Goal: Task Accomplishment & Management: Use online tool/utility

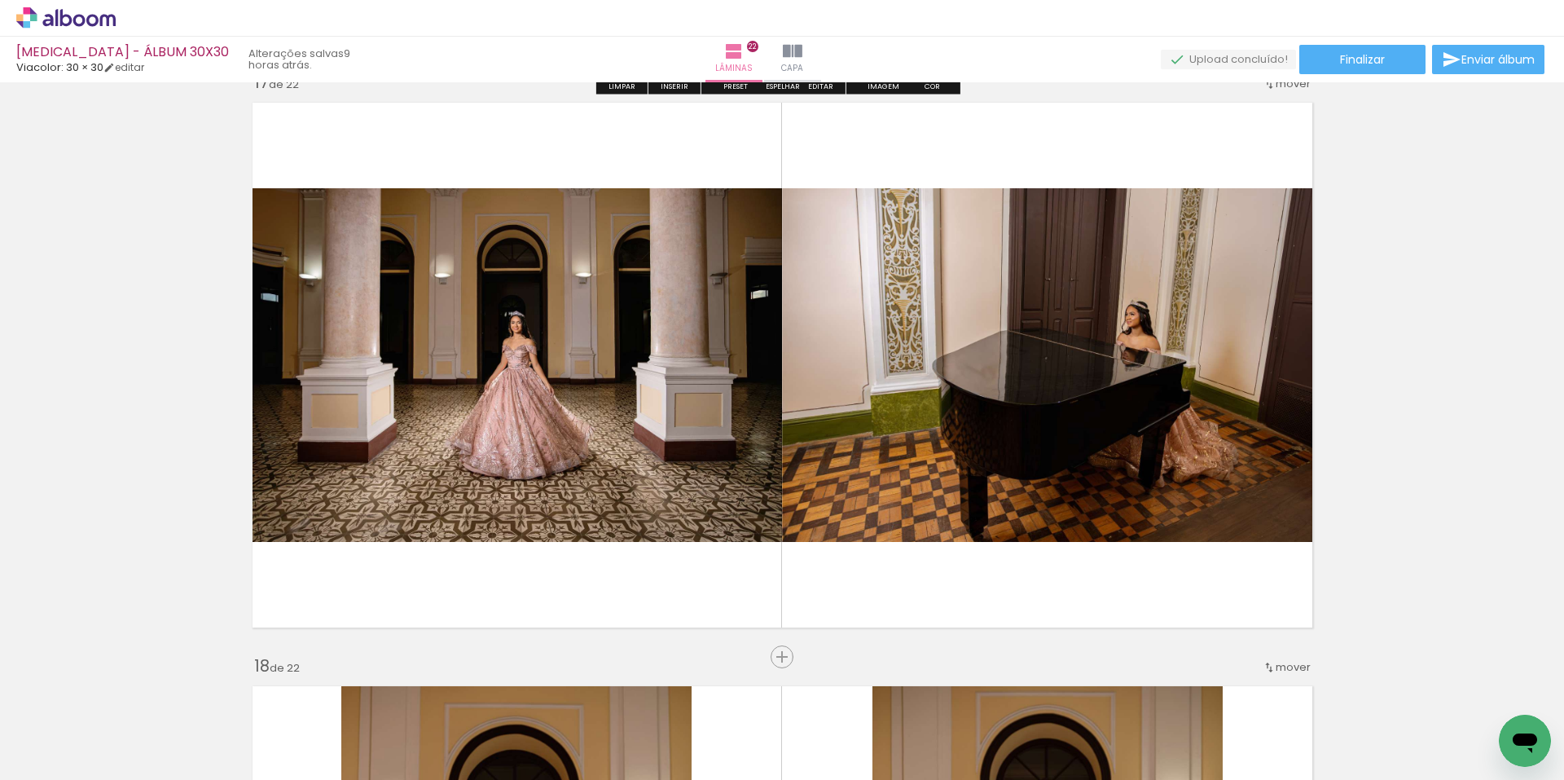
scroll to position [9452, 0]
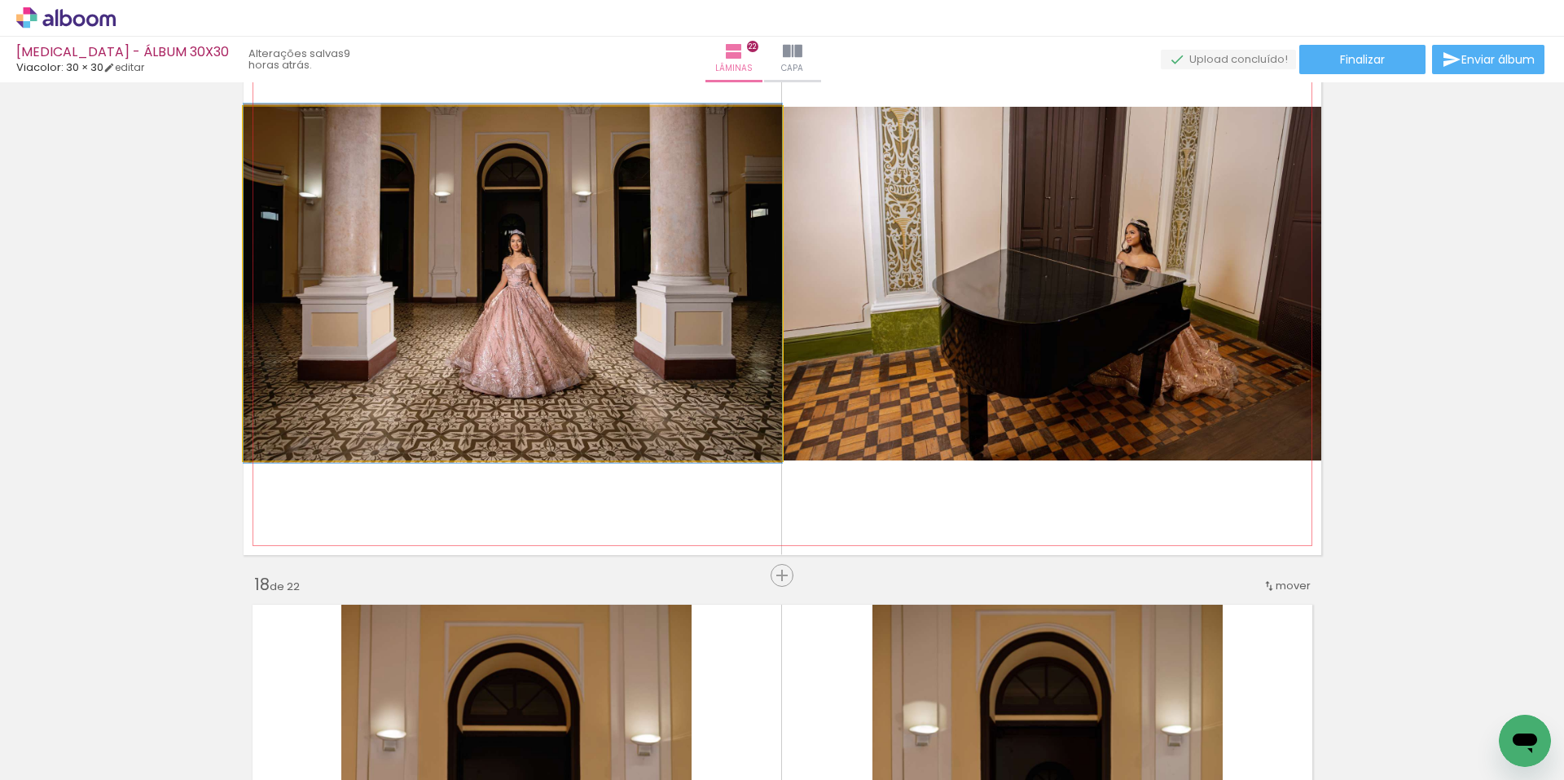
click at [483, 302] on quentale-photo at bounding box center [513, 284] width 539 height 354
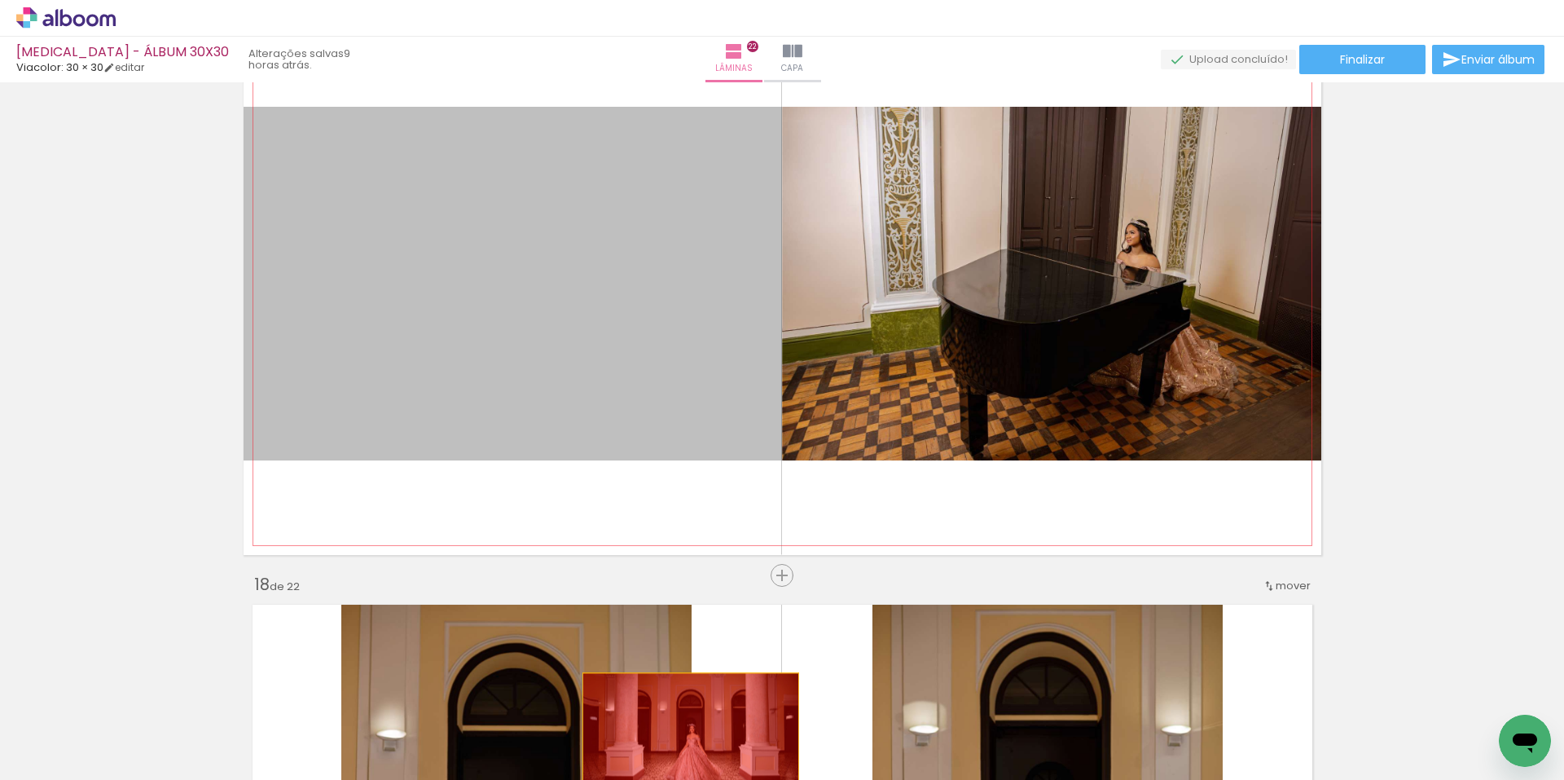
drag, startPoint x: 508, startPoint y: 280, endPoint x: 684, endPoint y: 744, distance: 495.9
click at [684, 744] on quentale-workspace at bounding box center [782, 390] width 1564 height 780
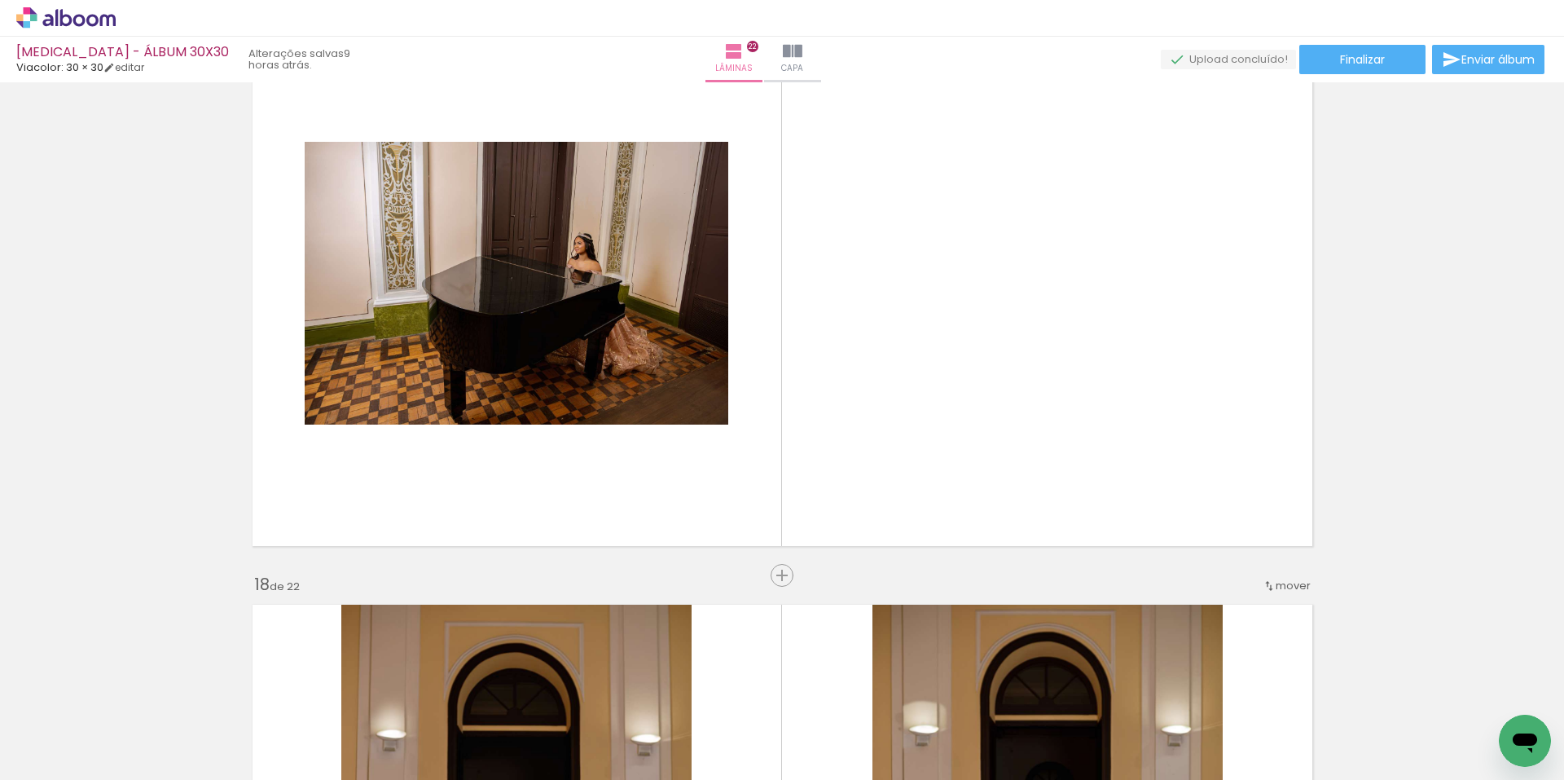
scroll to position [0, 2072]
click at [897, 704] on div at bounding box center [920, 725] width 81 height 54
click at [887, 688] on iron-icon at bounding box center [884, 692] width 17 height 17
click at [51, 758] on span "Adicionar Fotos" at bounding box center [57, 758] width 49 height 18
click at [0, 0] on input "file" at bounding box center [0, 0] width 0 height 0
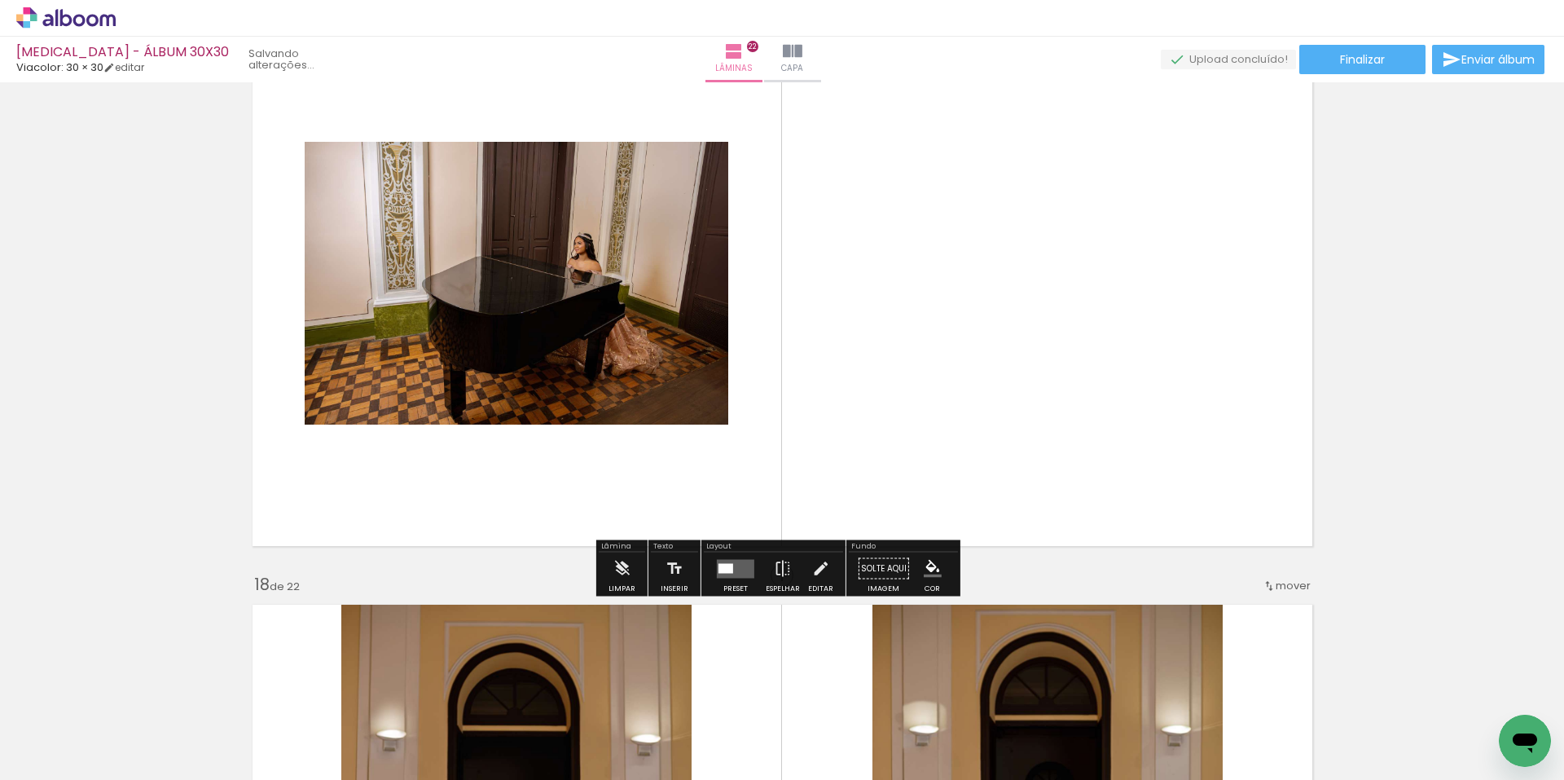
scroll to position [0, 0]
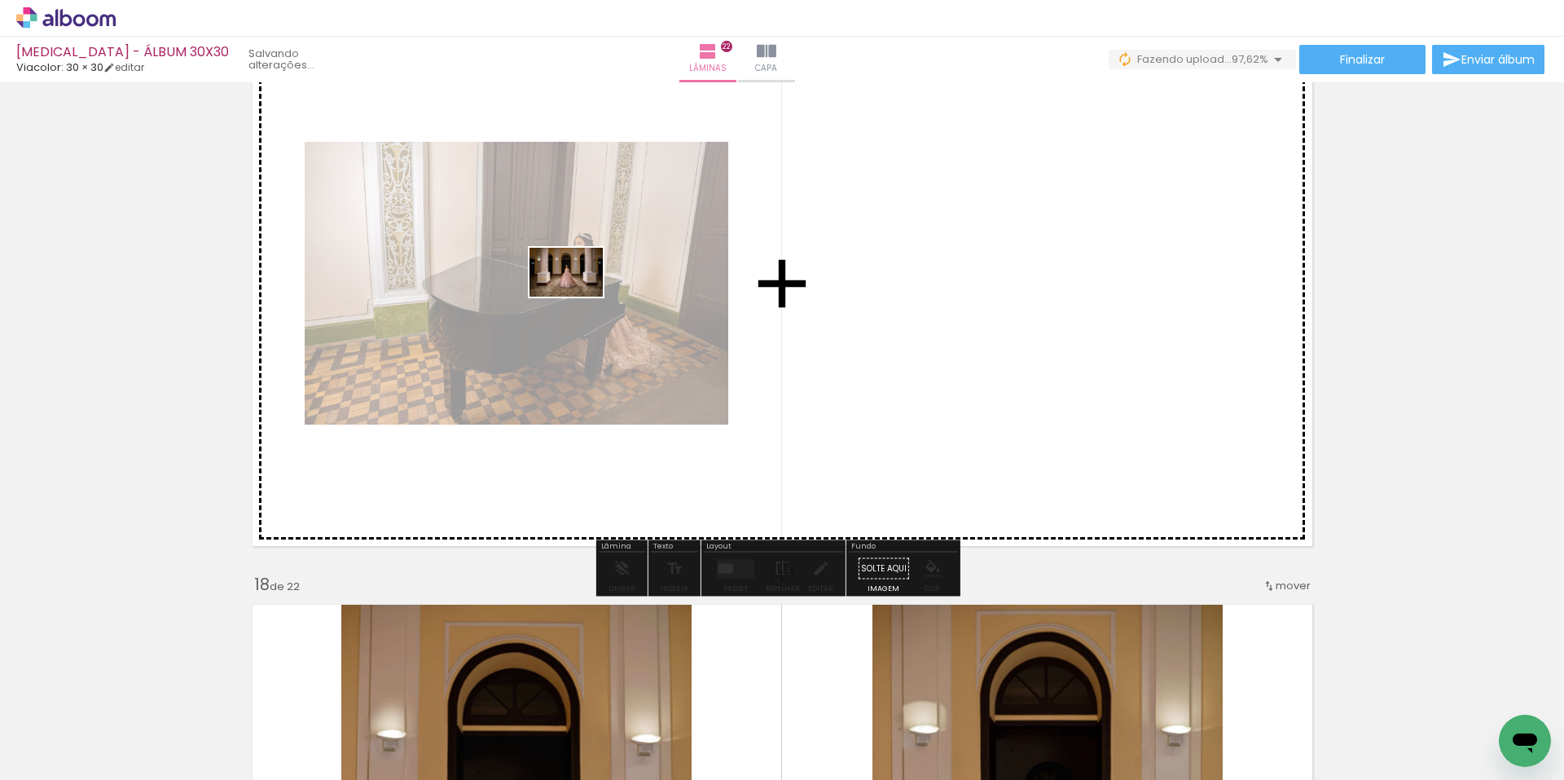
drag, startPoint x: 930, startPoint y: 730, endPoint x: 550, endPoint y: 289, distance: 581.8
click at [550, 289] on quentale-workspace at bounding box center [782, 390] width 1564 height 780
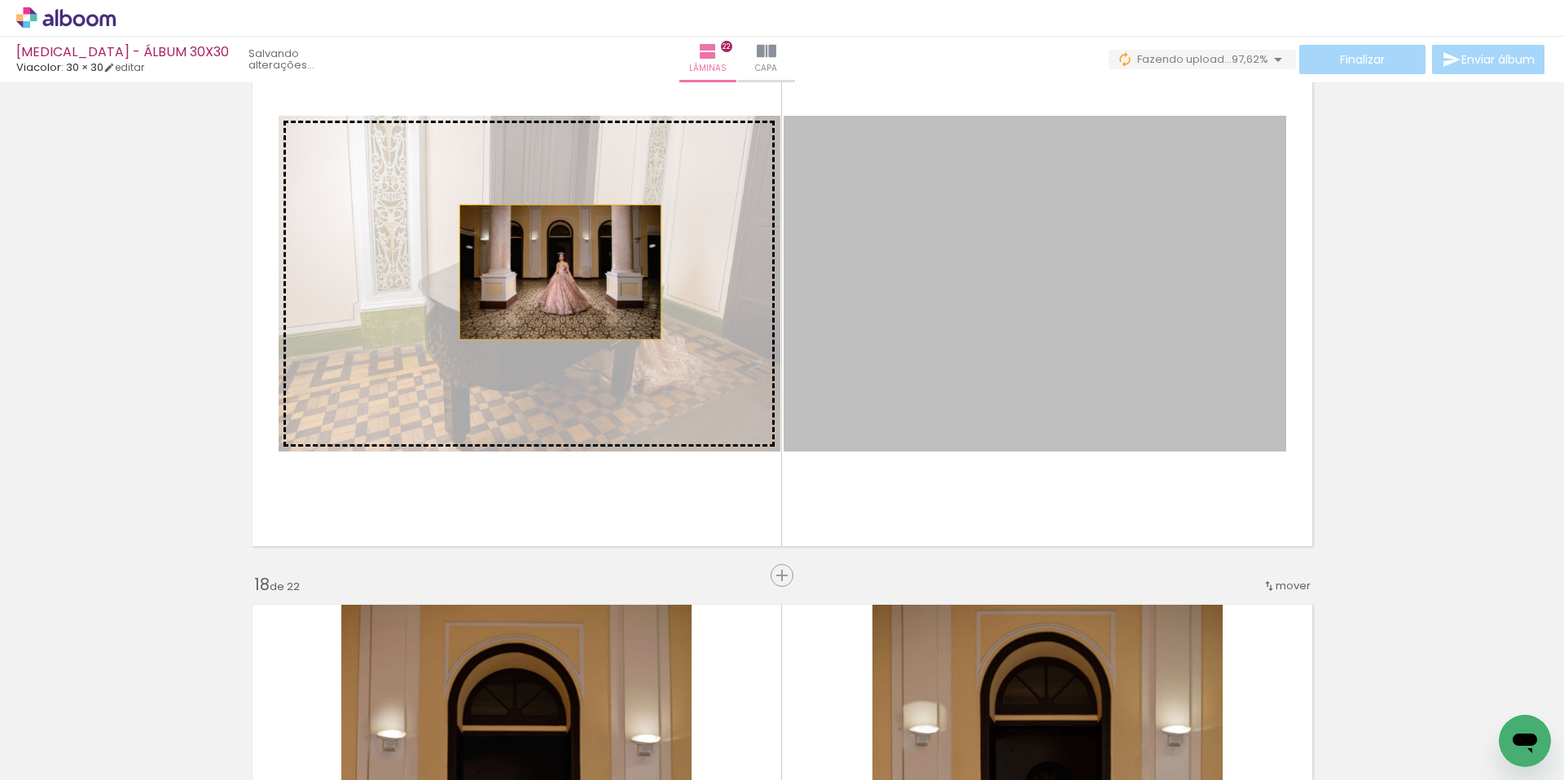
drag, startPoint x: 1000, startPoint y: 301, endPoint x: 530, endPoint y: 272, distance: 471.1
click at [0, 0] on slot at bounding box center [0, 0] width 0 height 0
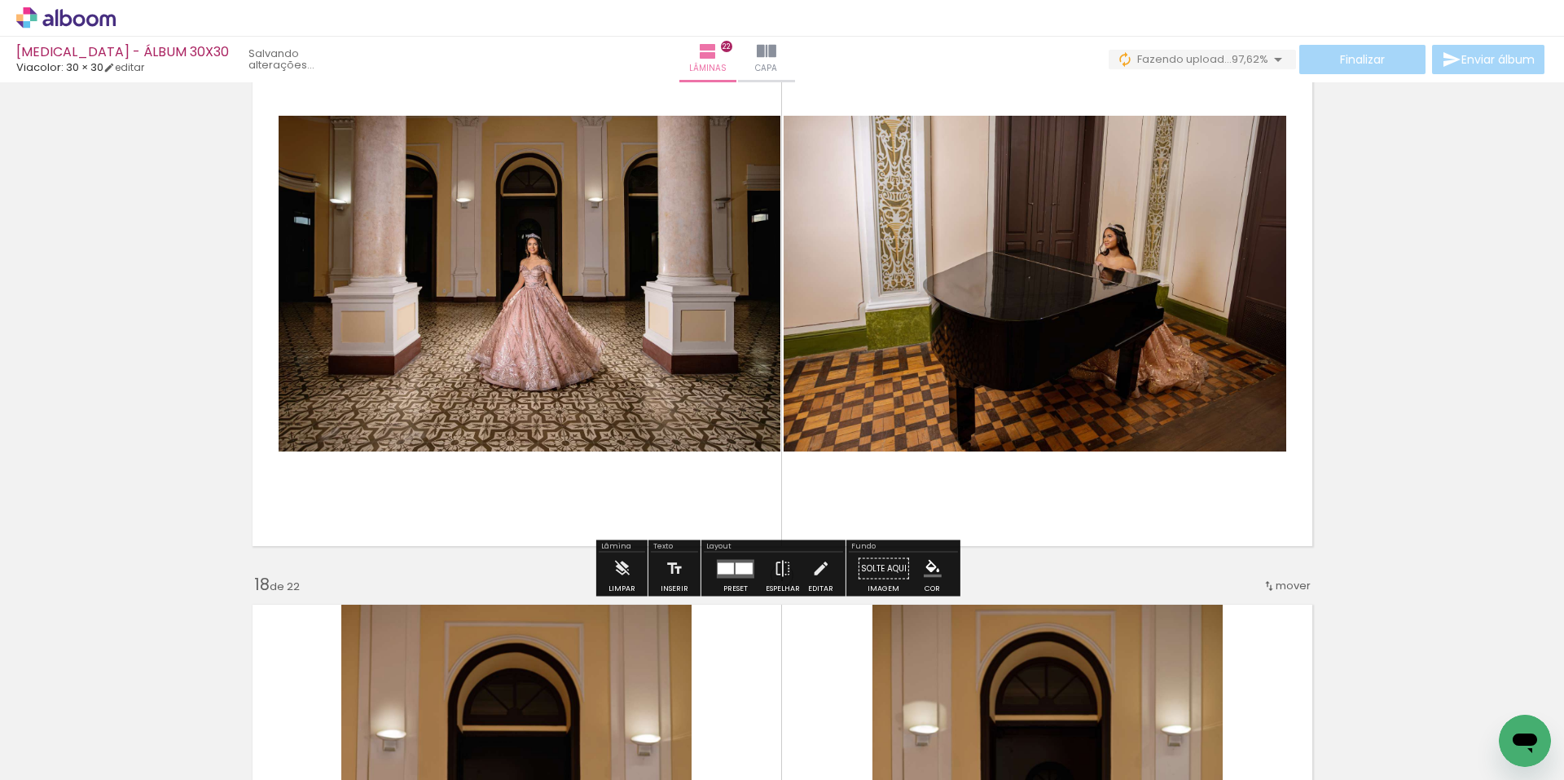
click at [728, 578] on div at bounding box center [736, 568] width 44 height 33
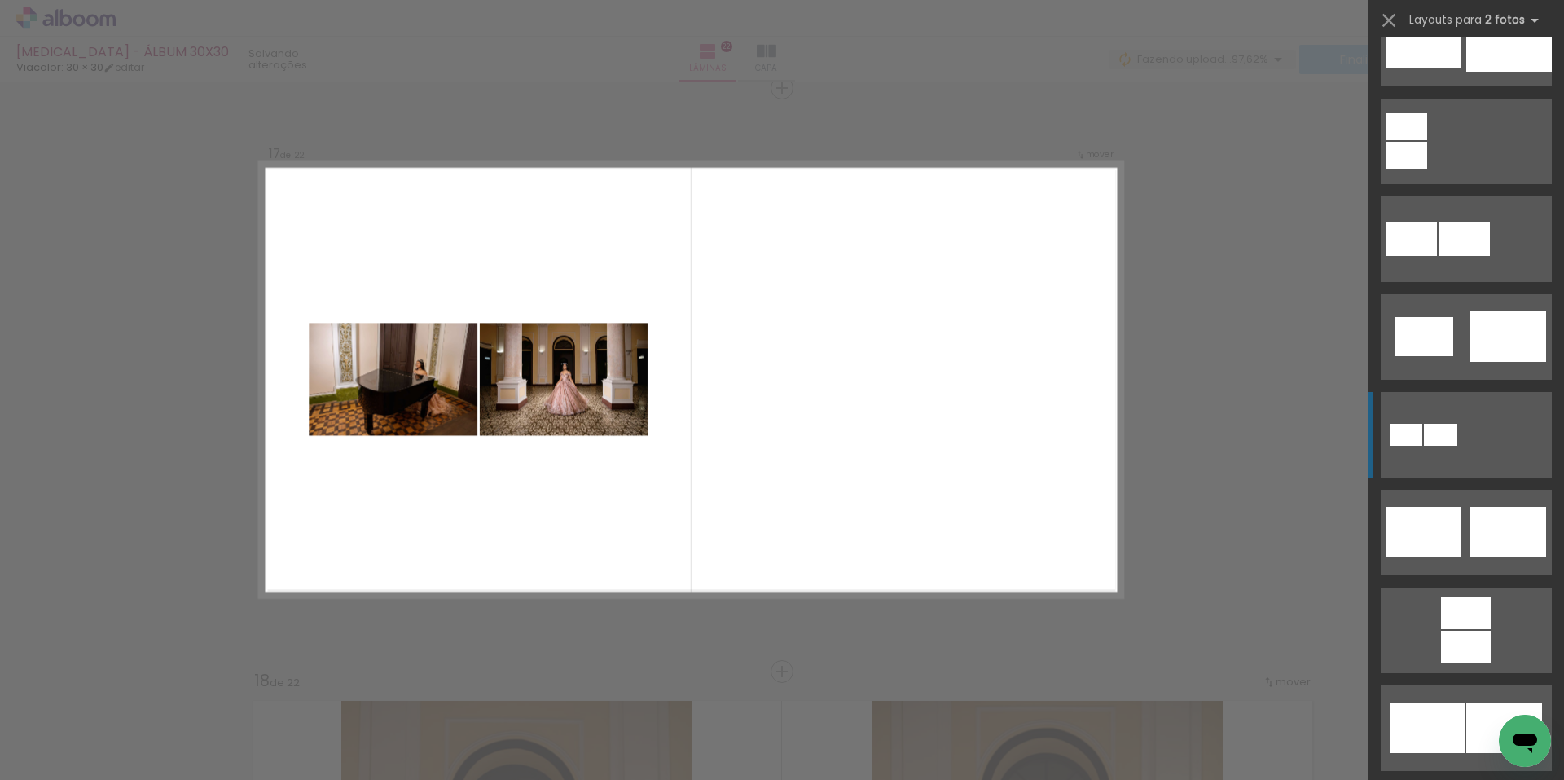
scroll to position [489, 0]
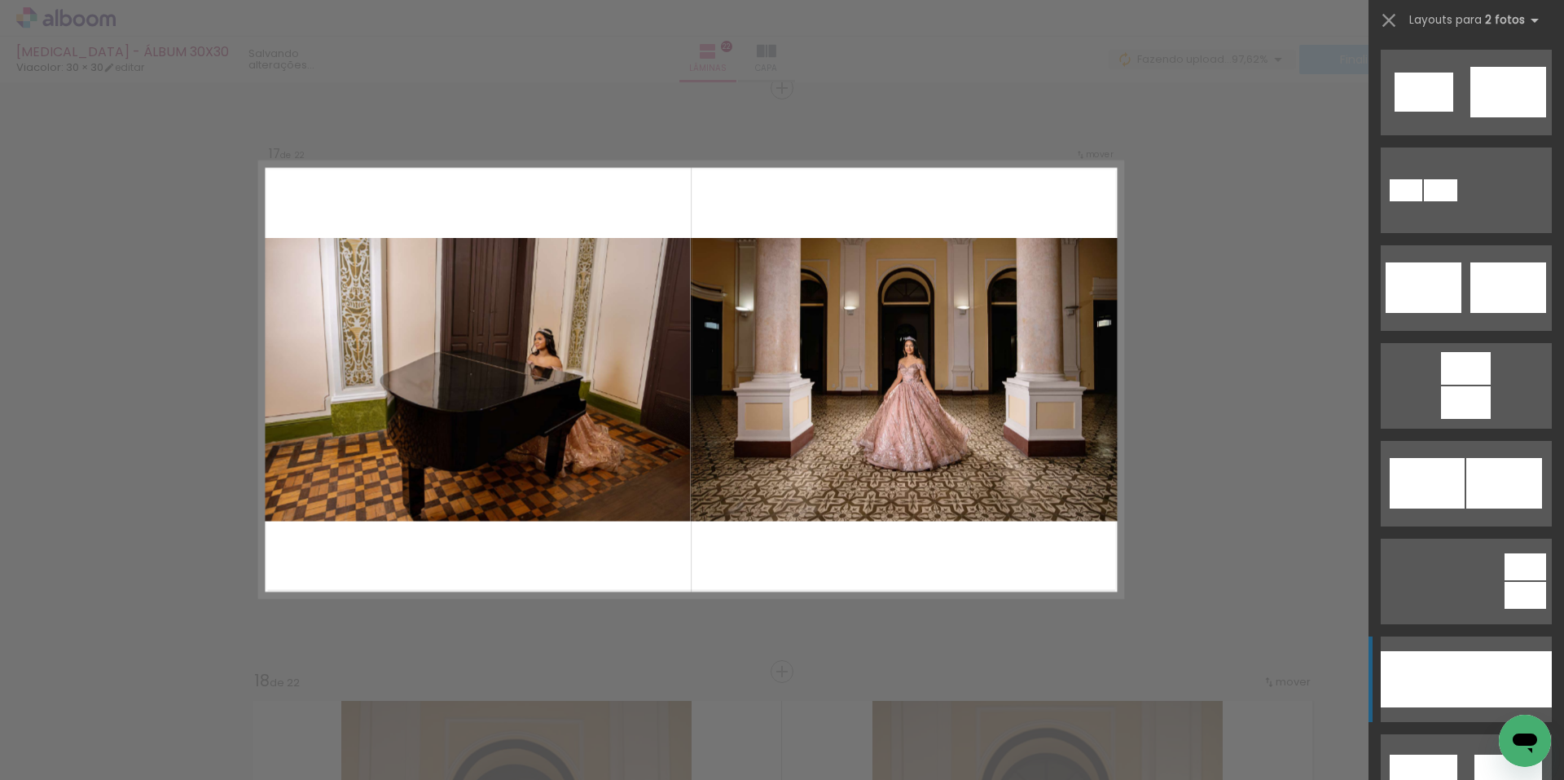
click at [1454, 676] on div at bounding box center [1424, 679] width 86 height 56
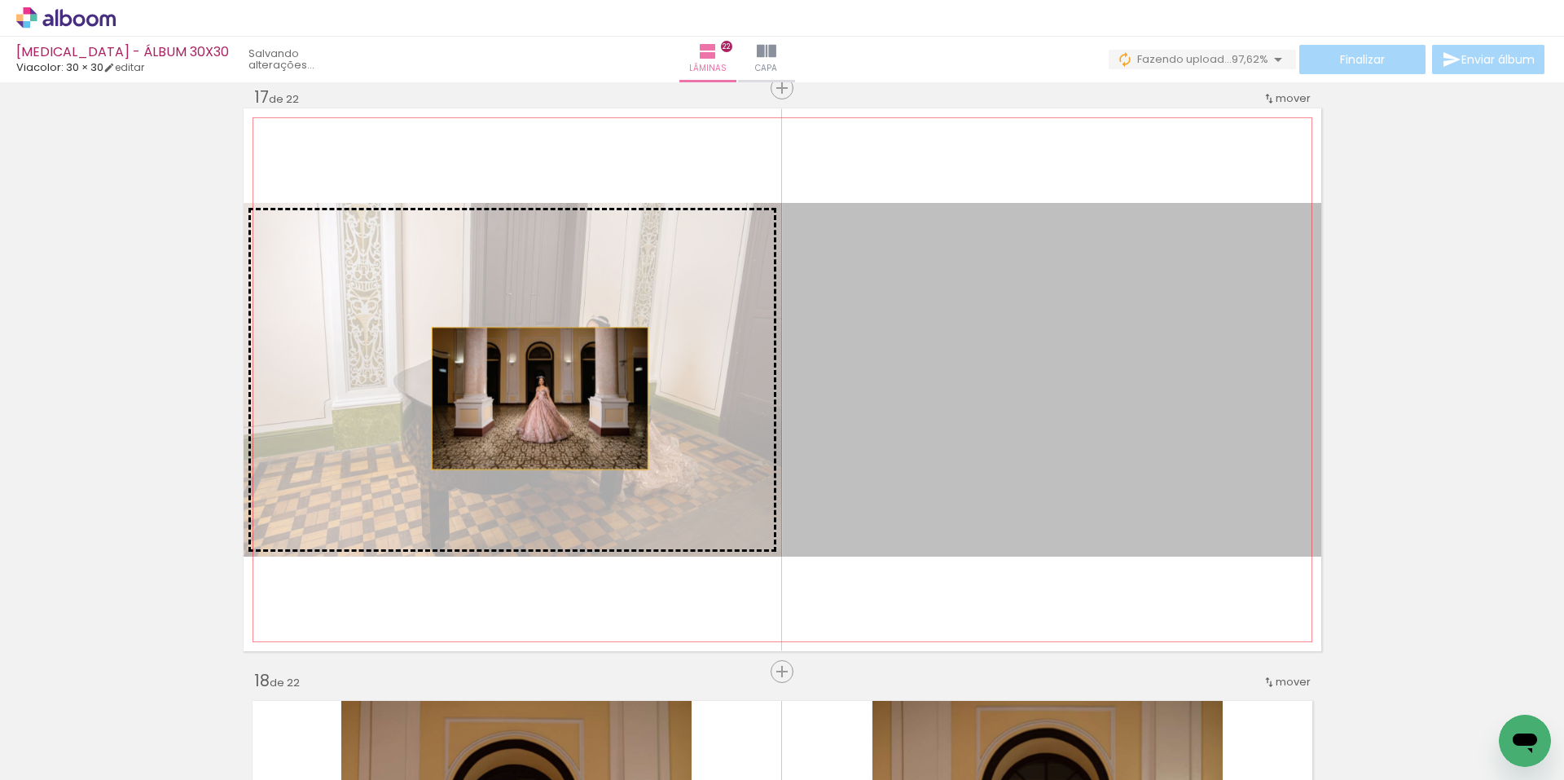
drag, startPoint x: 1093, startPoint y: 446, endPoint x: 495, endPoint y: 398, distance: 599.9
click at [0, 0] on slot at bounding box center [0, 0] width 0 height 0
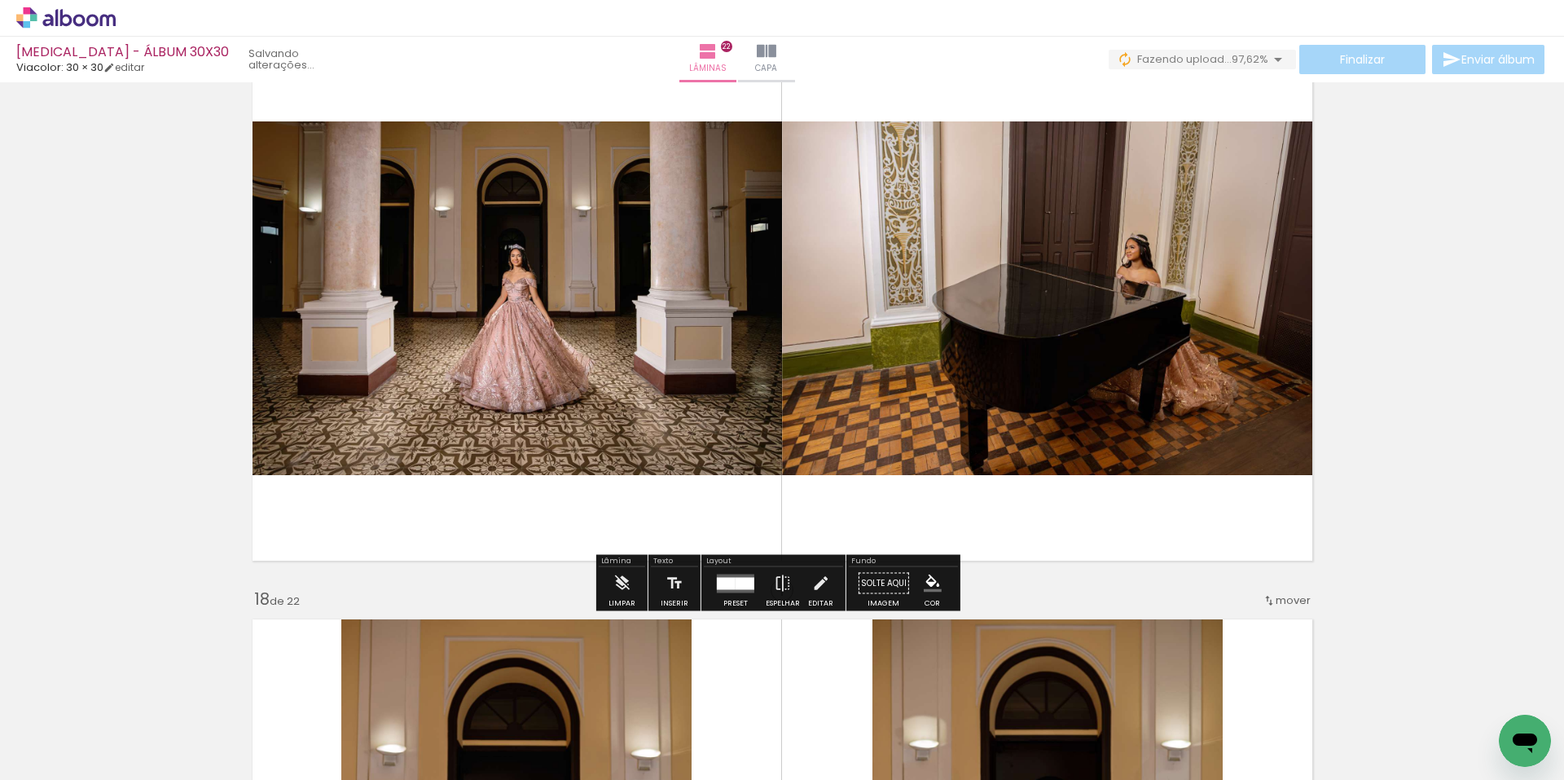
scroll to position [9111, 0]
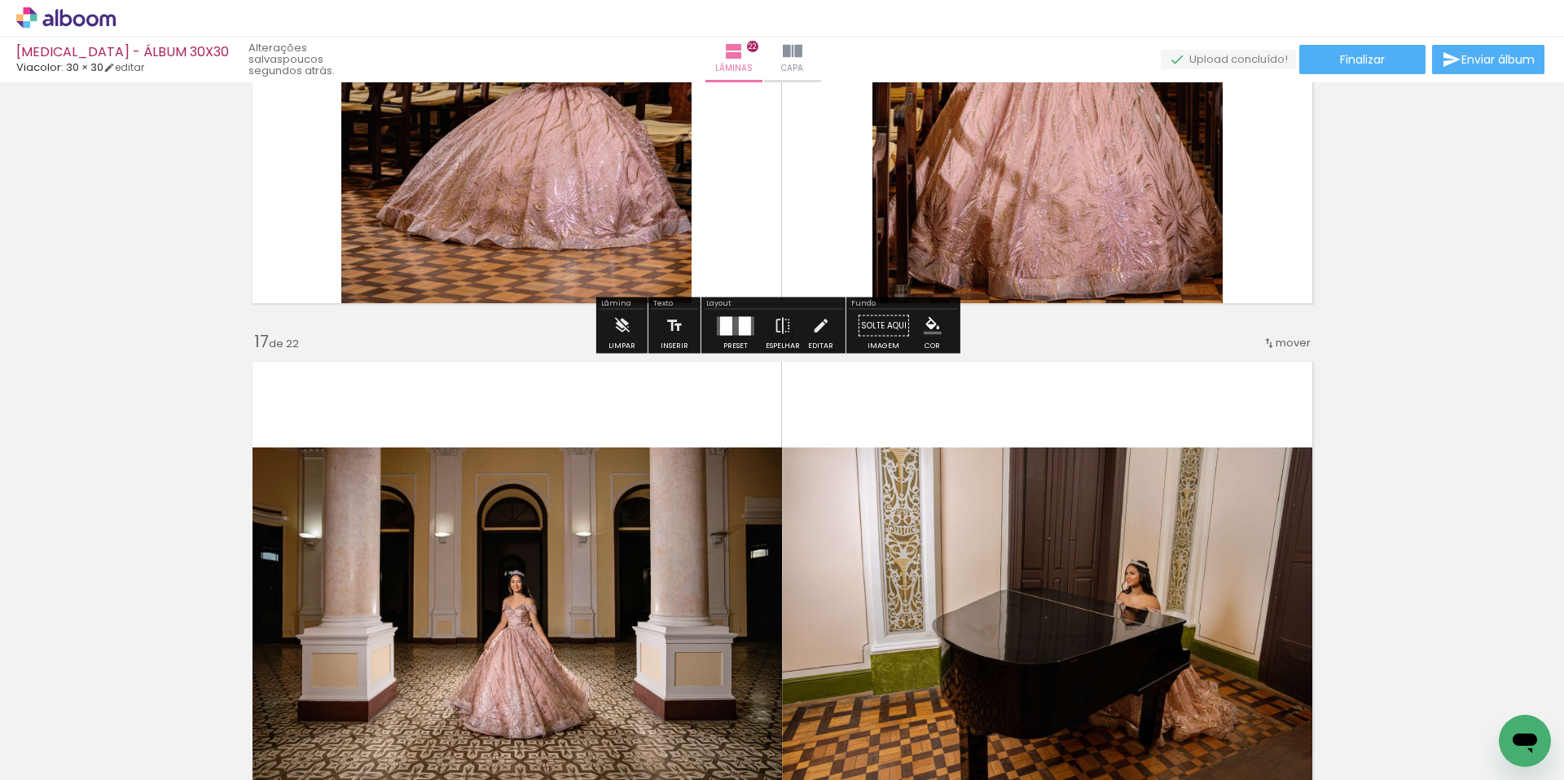
scroll to position [489, 0]
click at [1346, 56] on span "Finalizar" at bounding box center [1362, 59] width 45 height 11
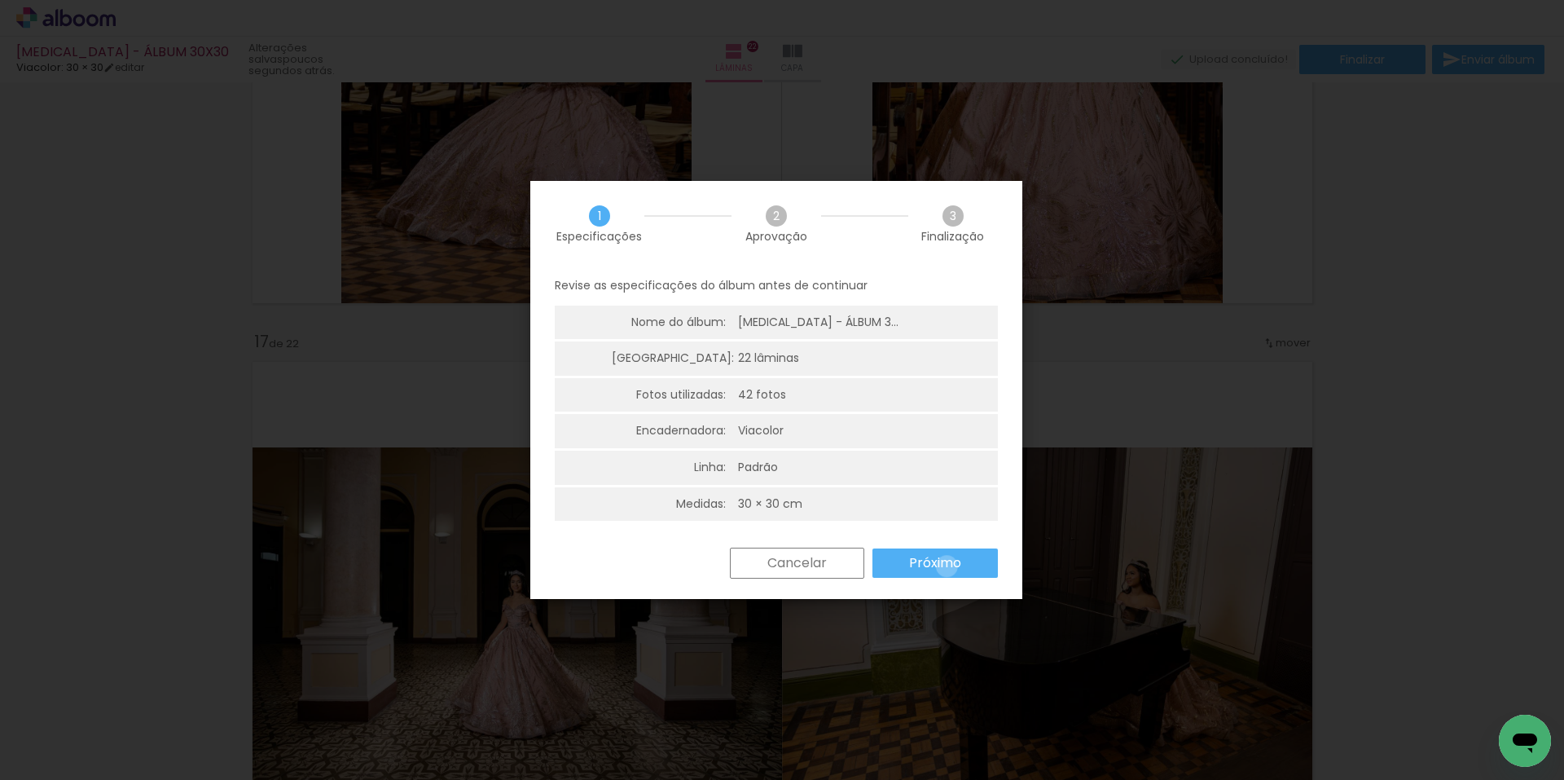
click at [0, 0] on slot "Próximo" at bounding box center [0, 0] width 0 height 0
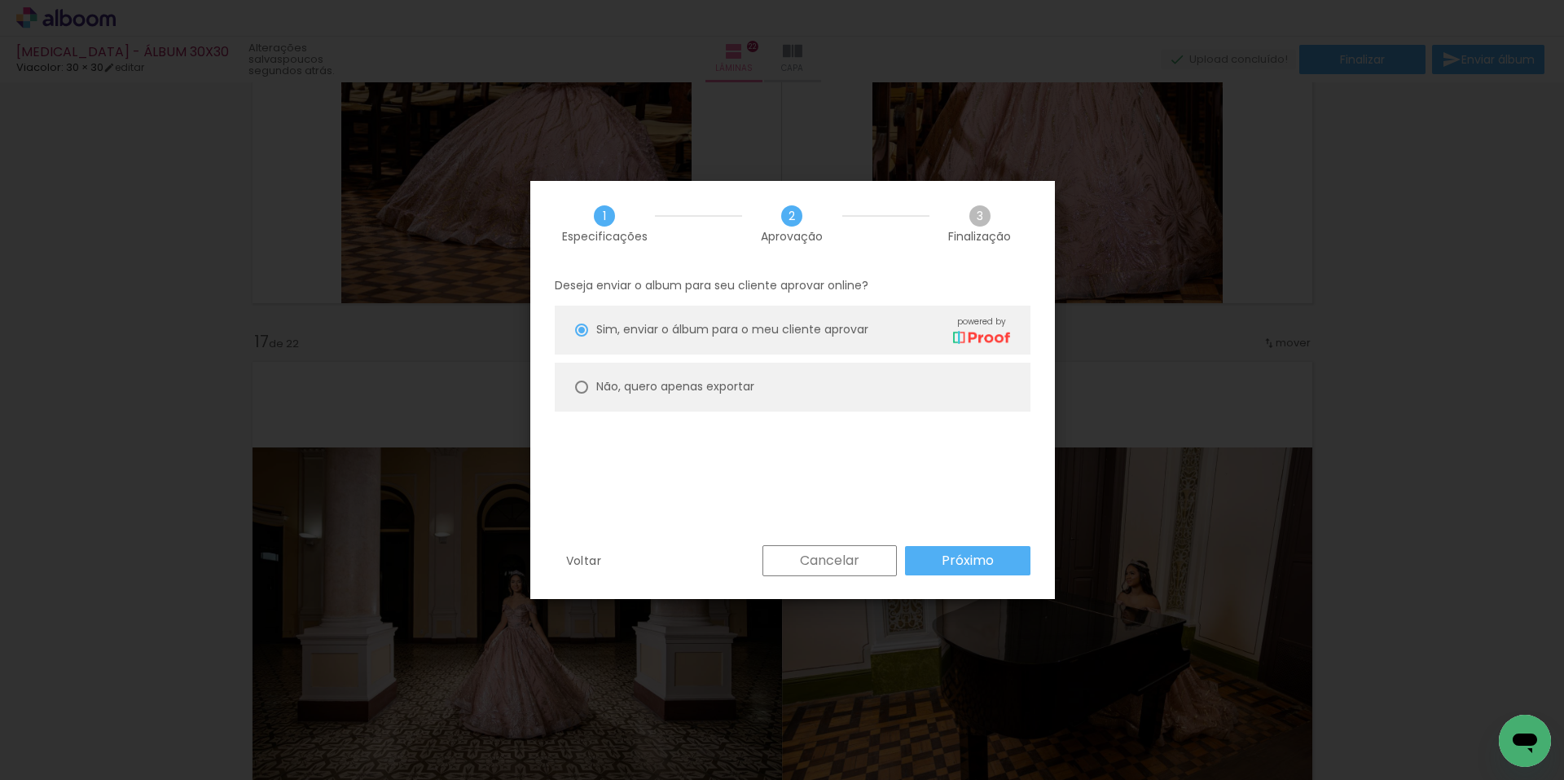
click at [0, 0] on slot "Próximo" at bounding box center [0, 0] width 0 height 0
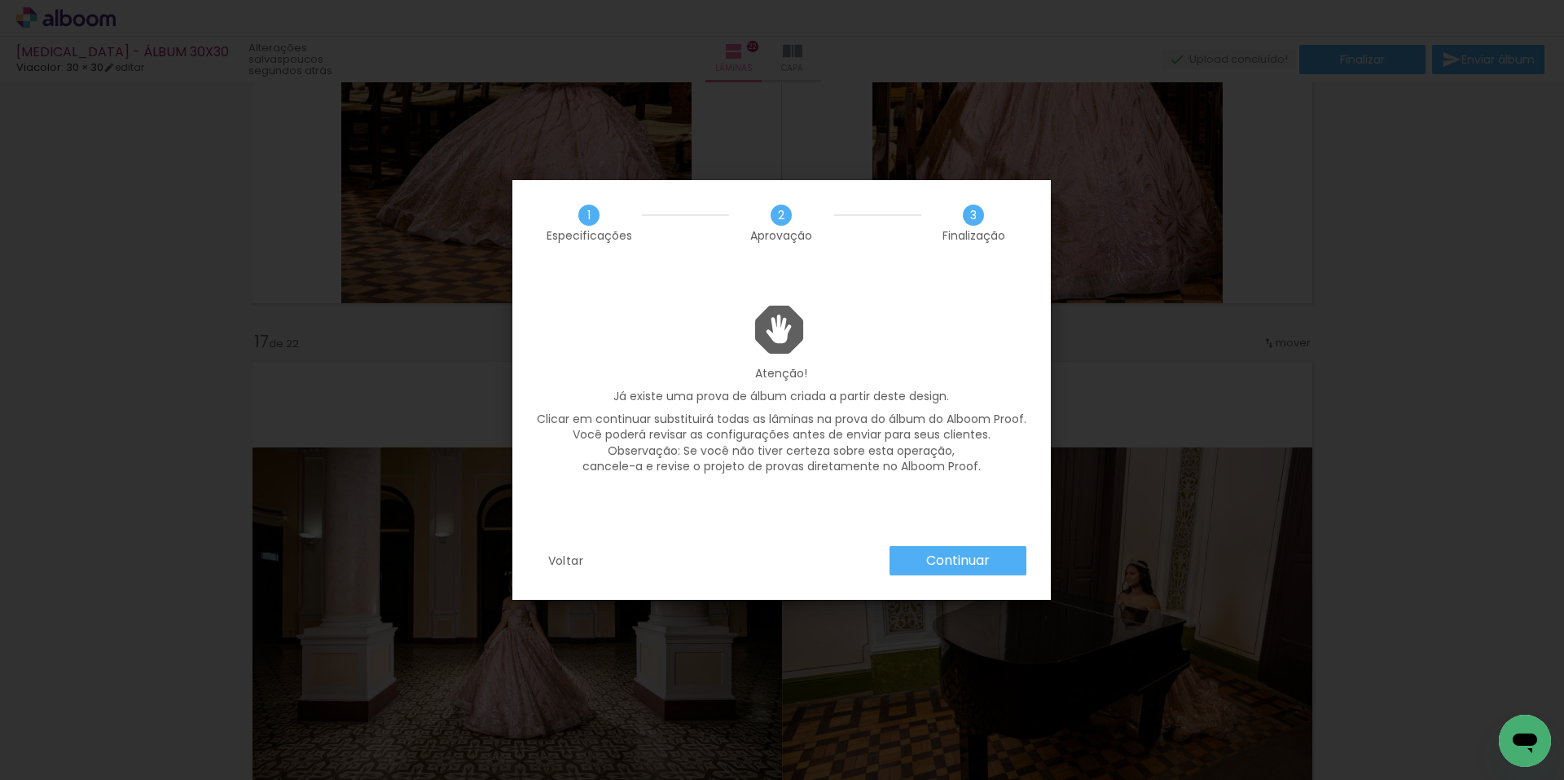
click at [0, 0] on slot "Continuar" at bounding box center [0, 0] width 0 height 0
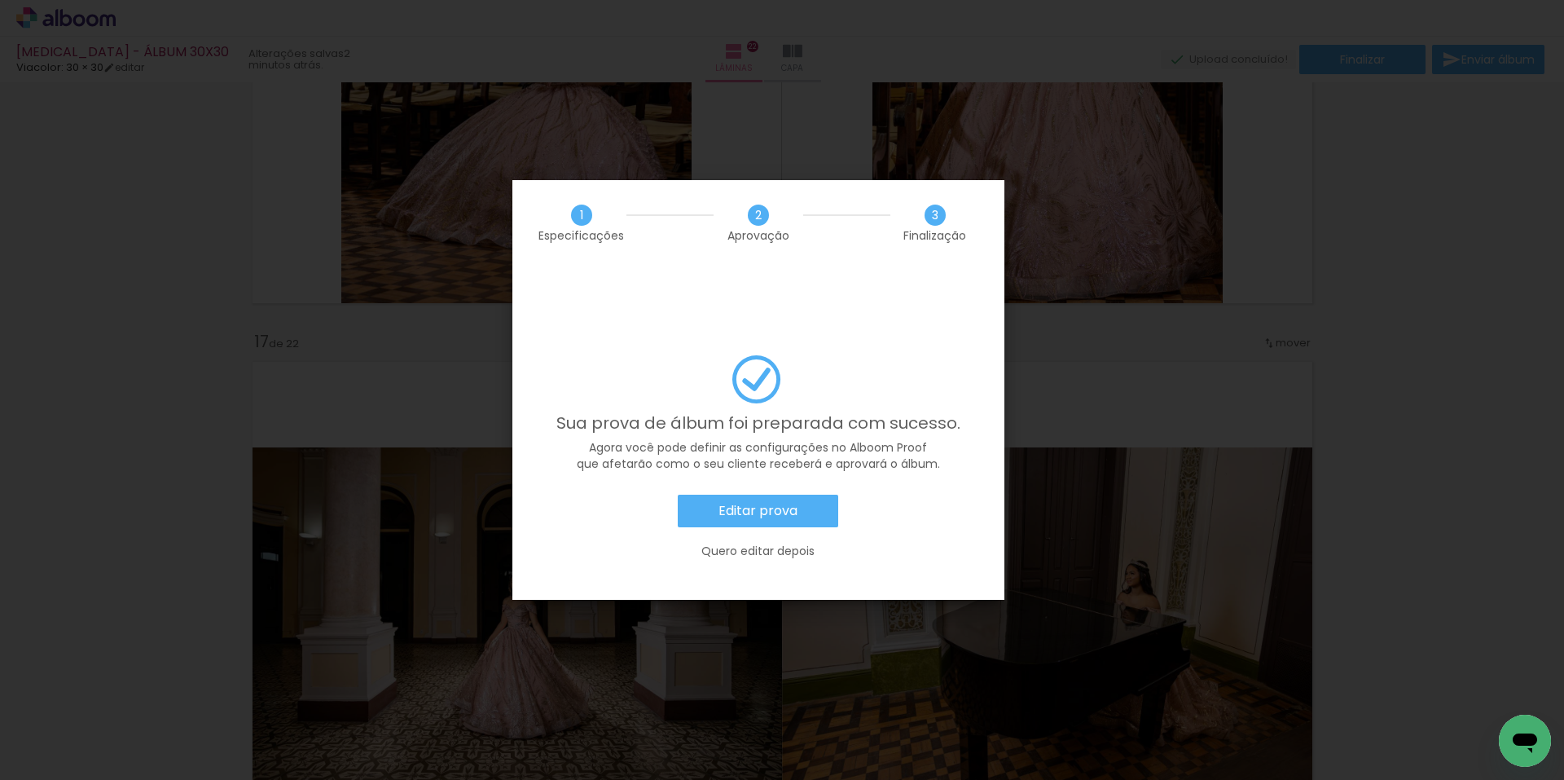
scroll to position [489, 0]
click at [0, 0] on slot "Quero editar depois" at bounding box center [0, 0] width 0 height 0
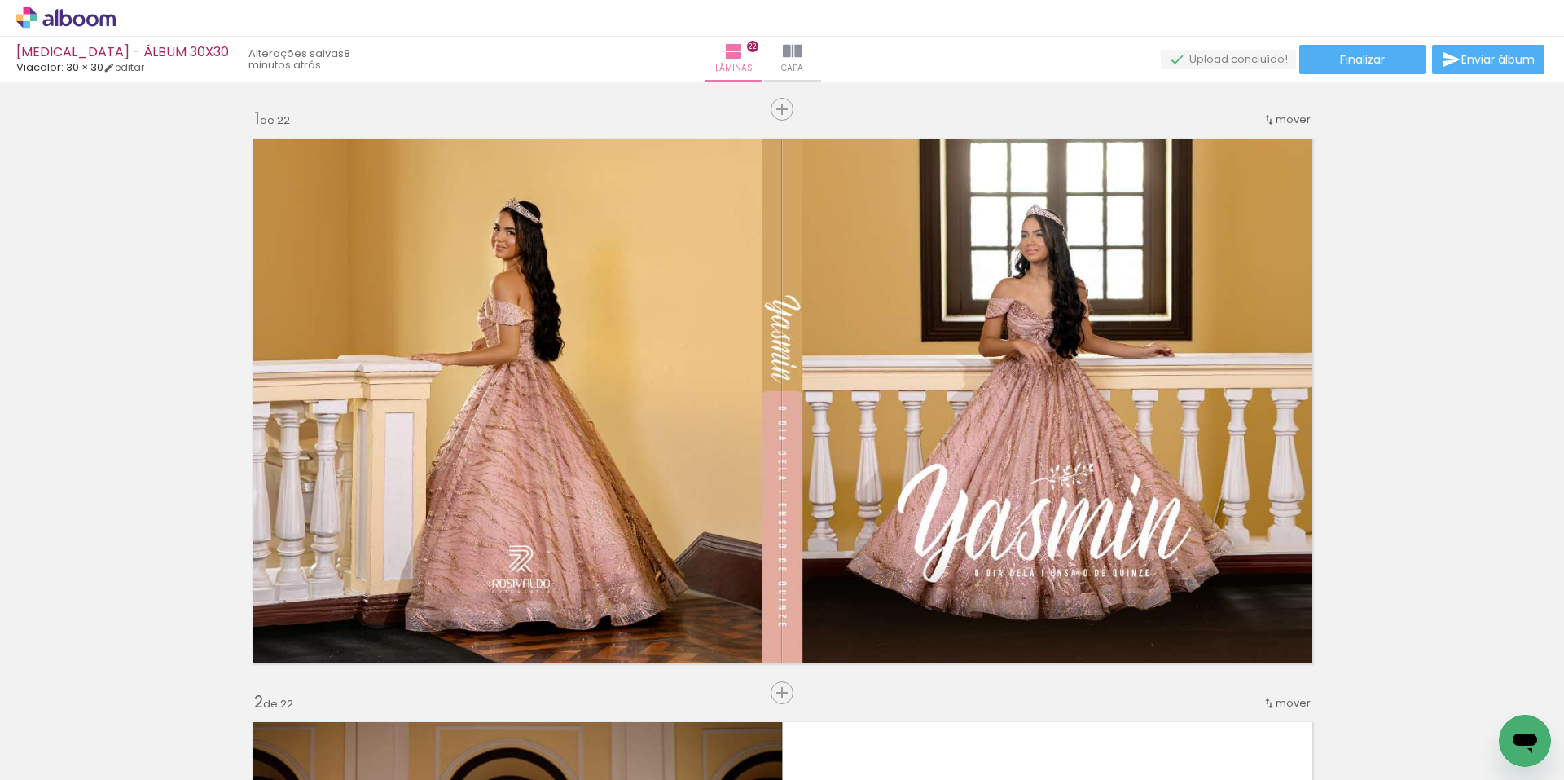
scroll to position [489, 0]
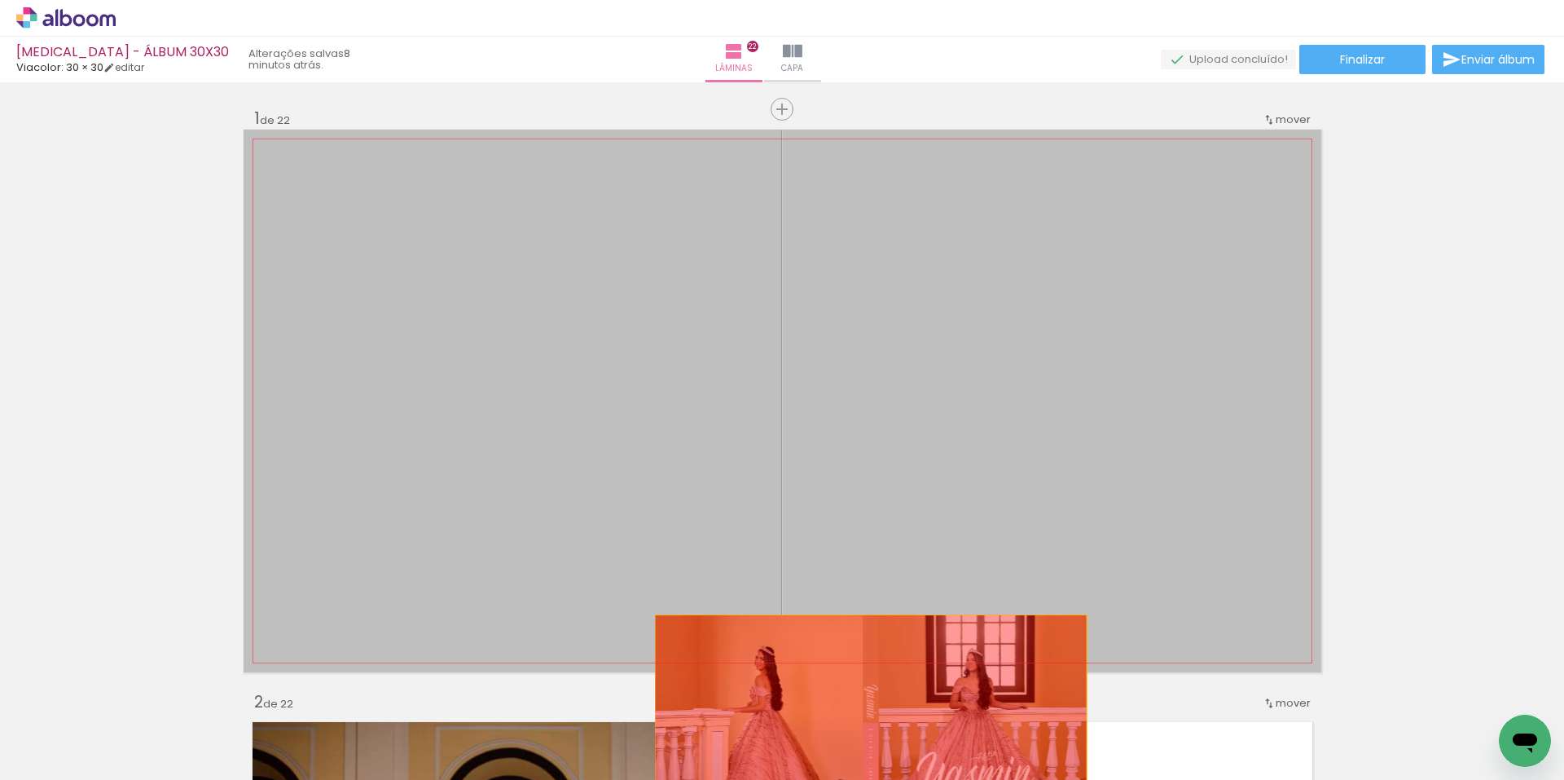
drag, startPoint x: 734, startPoint y: 267, endPoint x: 865, endPoint y: 724, distance: 474.5
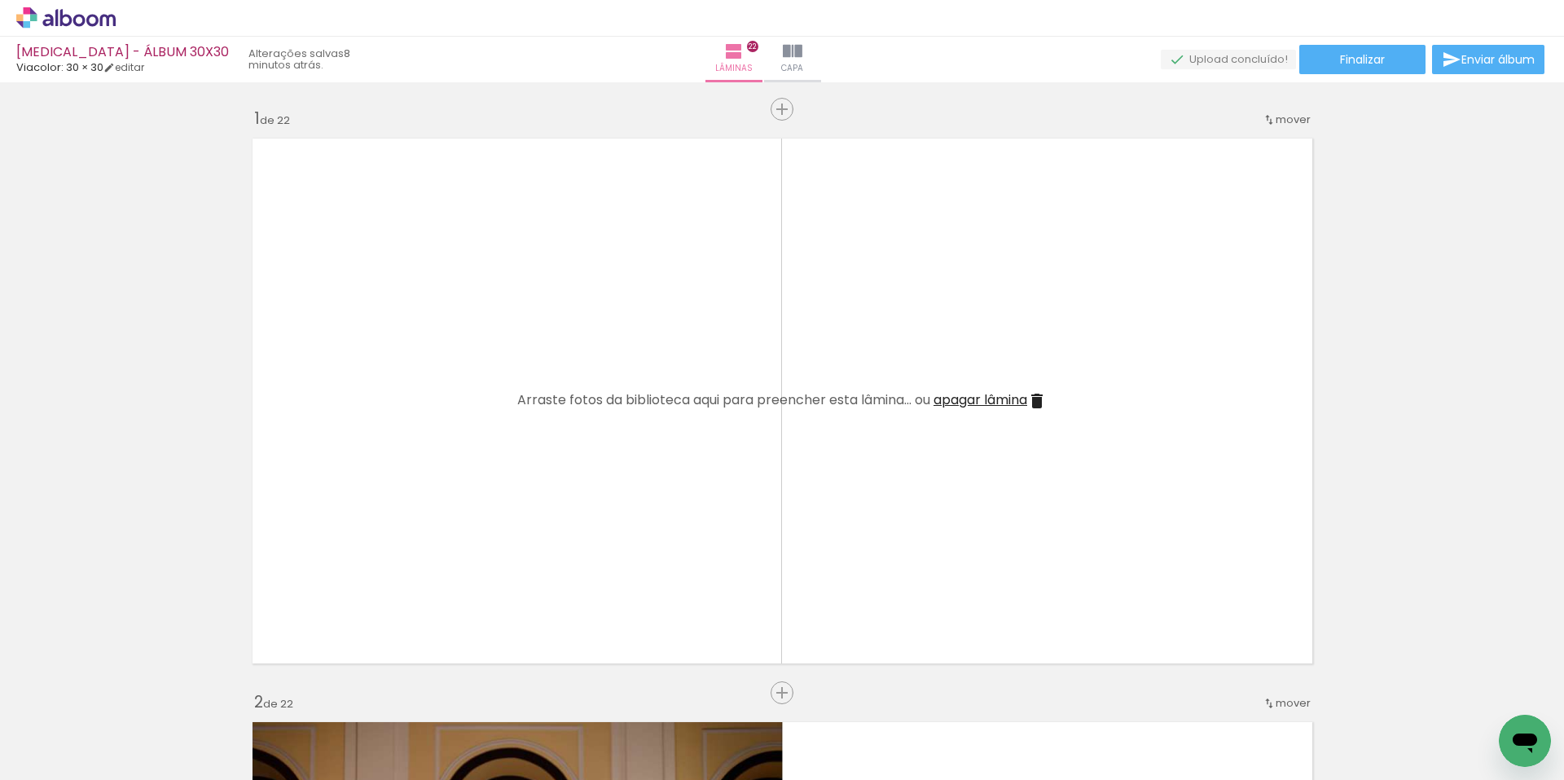
click at [1034, 402] on iron-icon at bounding box center [1037, 401] width 20 height 20
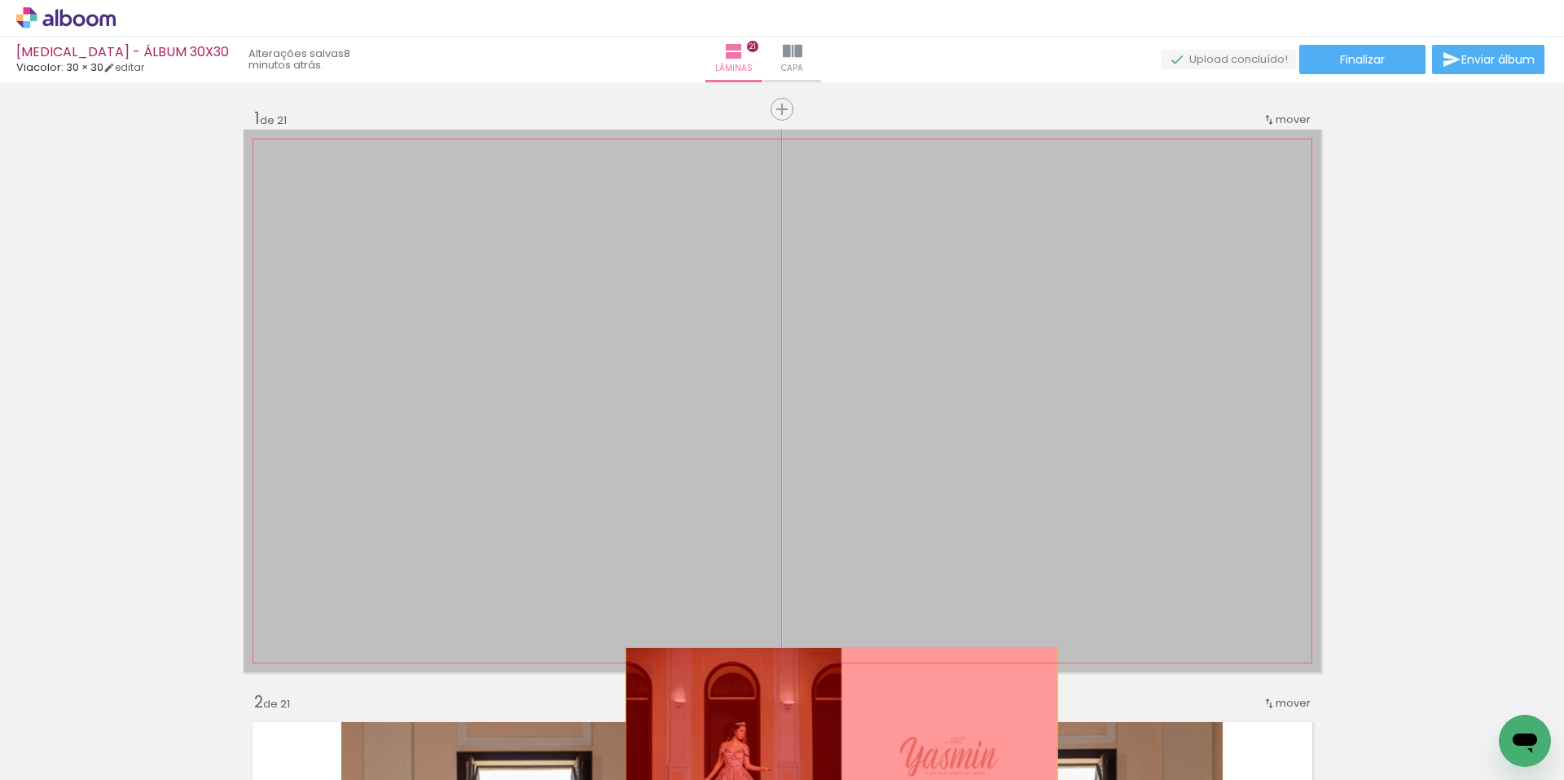
drag, startPoint x: 819, startPoint y: 236, endPoint x: 835, endPoint y: 756, distance: 520.1
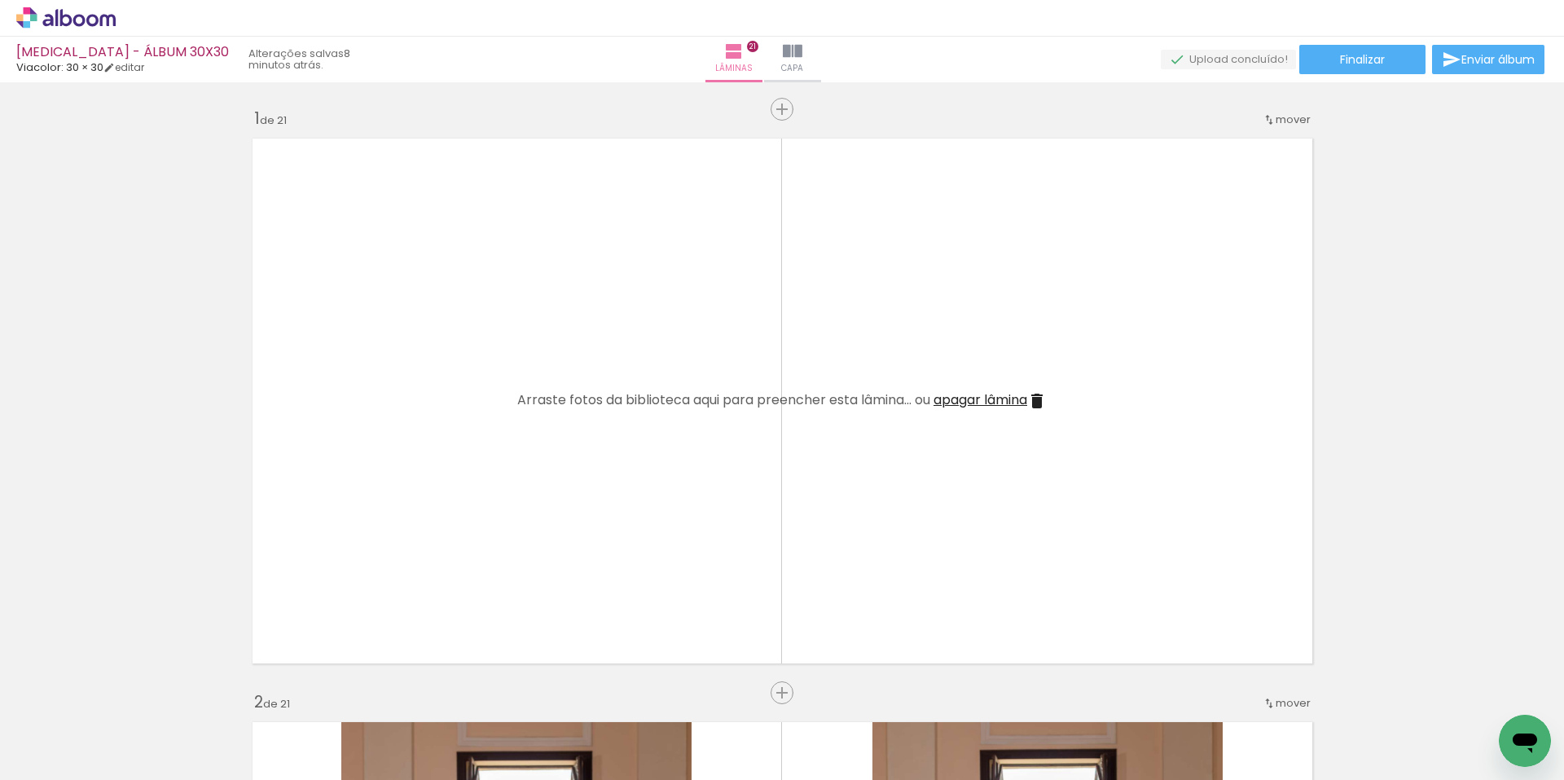
click at [1042, 398] on iron-icon at bounding box center [1037, 401] width 20 height 20
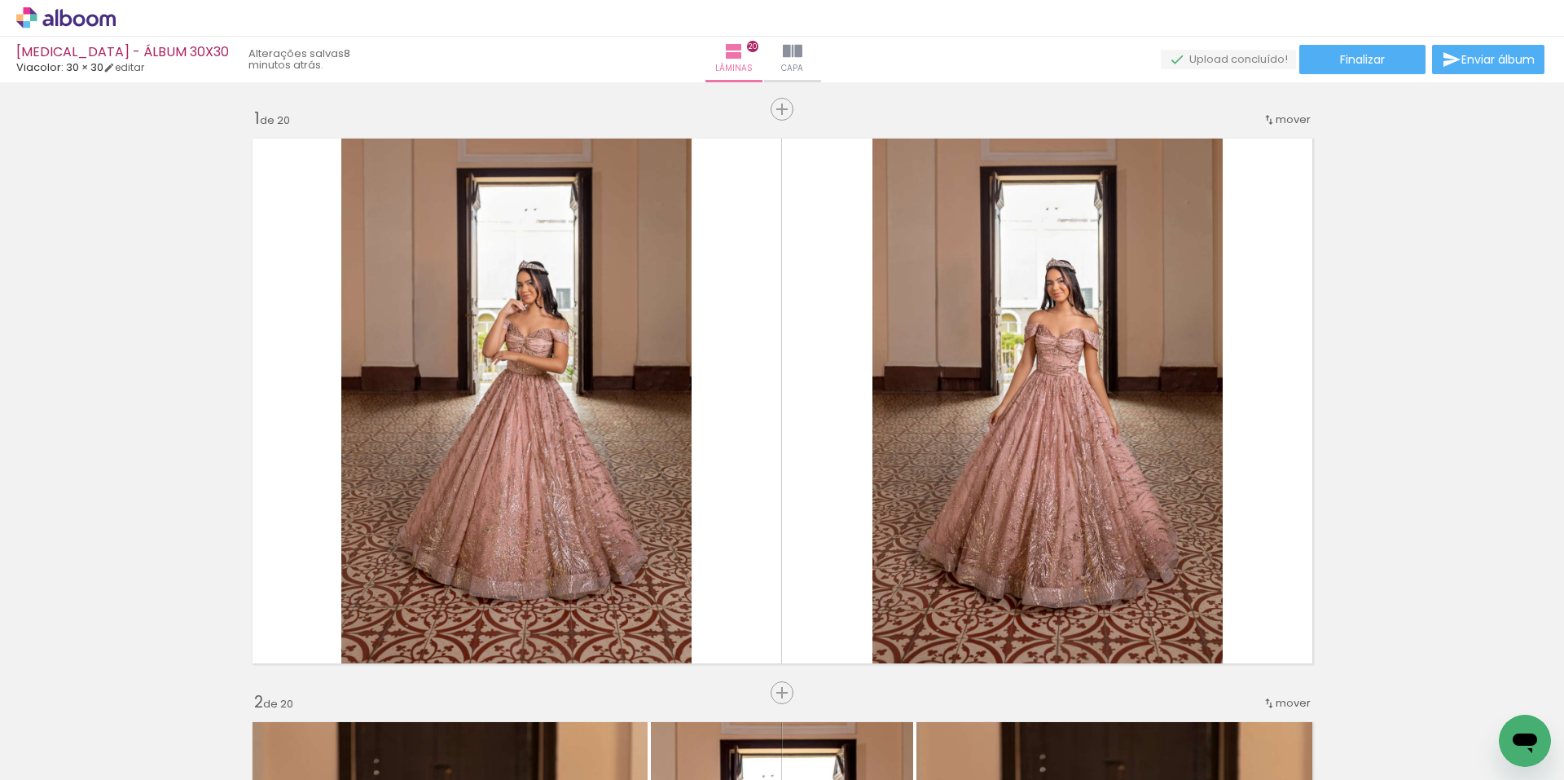
scroll to position [0, 2407]
drag, startPoint x: 584, startPoint y: 771, endPoint x: 11, endPoint y: 41, distance: 928.5
click at [1379, 699] on iron-icon at bounding box center [1370, 692] width 17 height 17
click at [1471, 697] on iron-icon at bounding box center [1462, 692] width 17 height 17
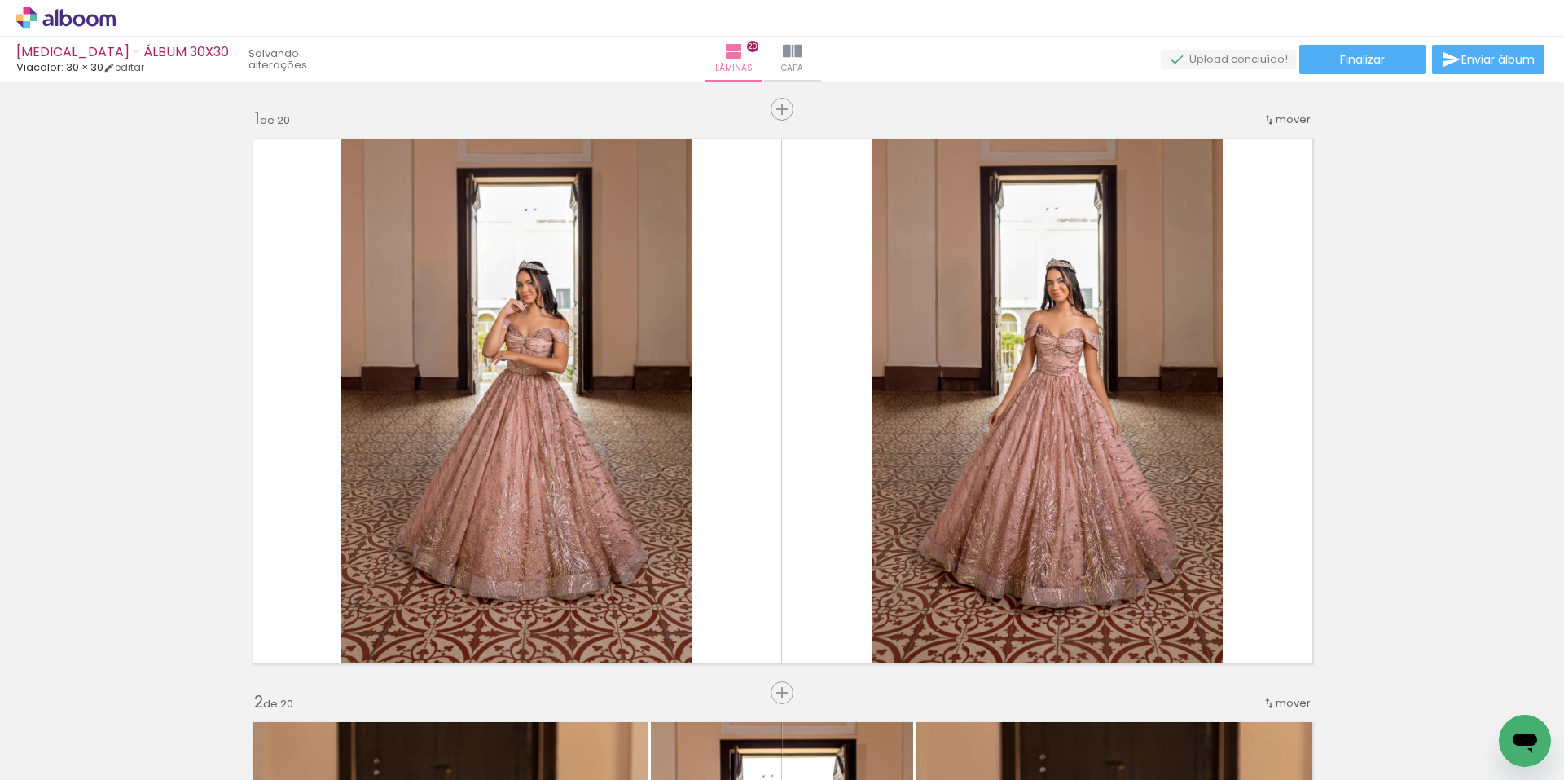
scroll to position [0, 2224]
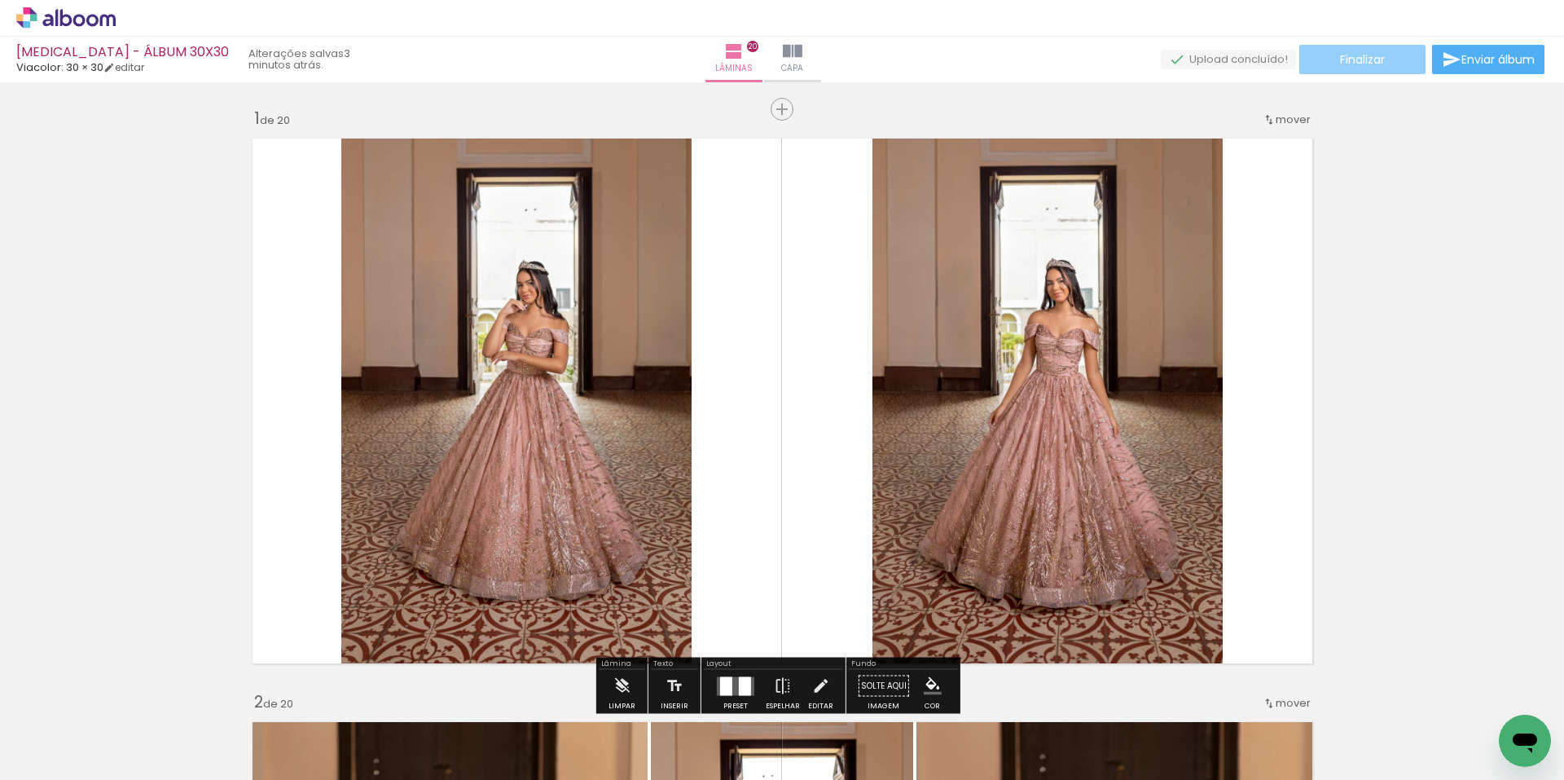
click at [1363, 64] on span "Finalizar" at bounding box center [1362, 59] width 45 height 11
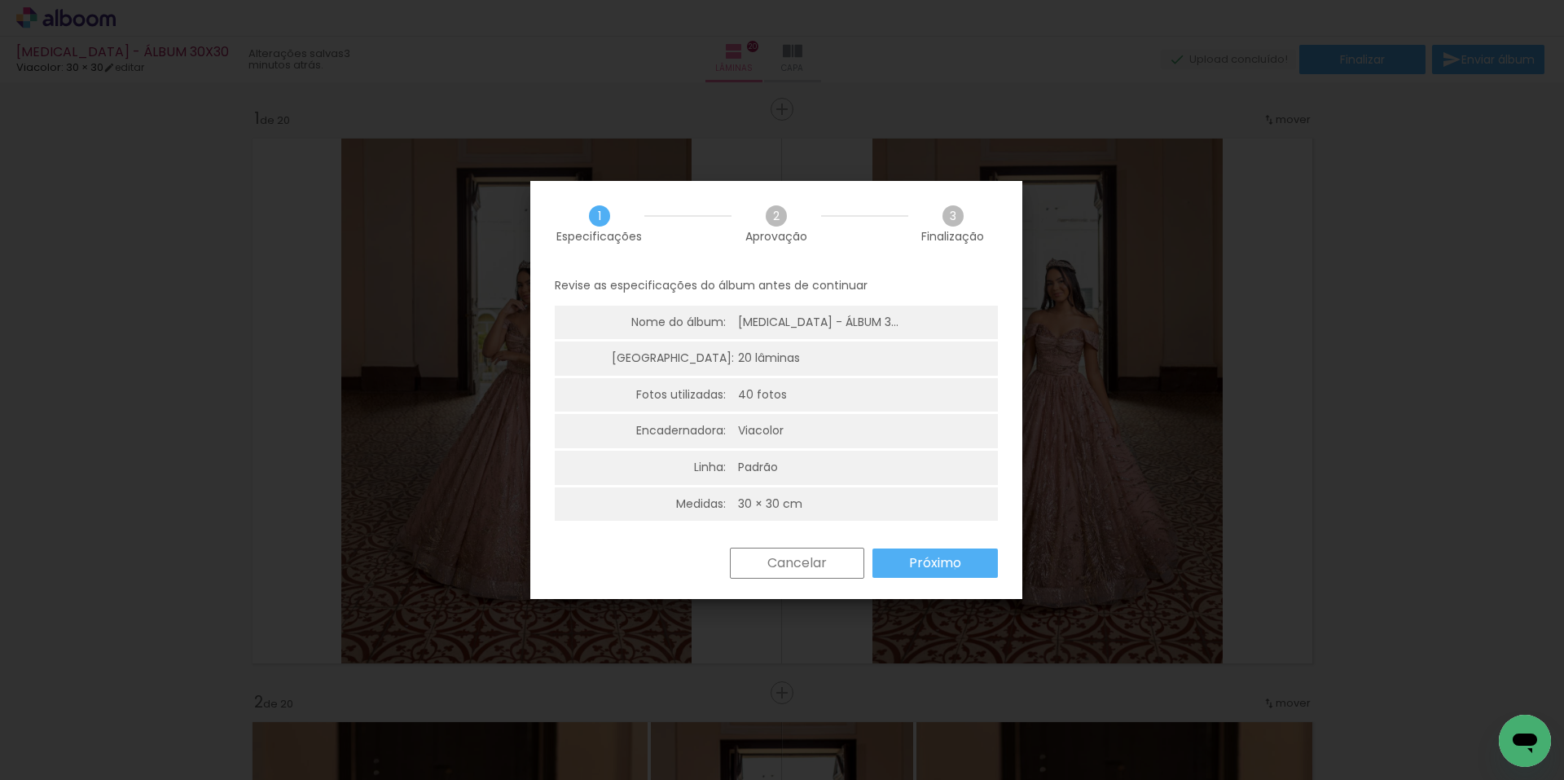
click at [0, 0] on slot "Próximo" at bounding box center [0, 0] width 0 height 0
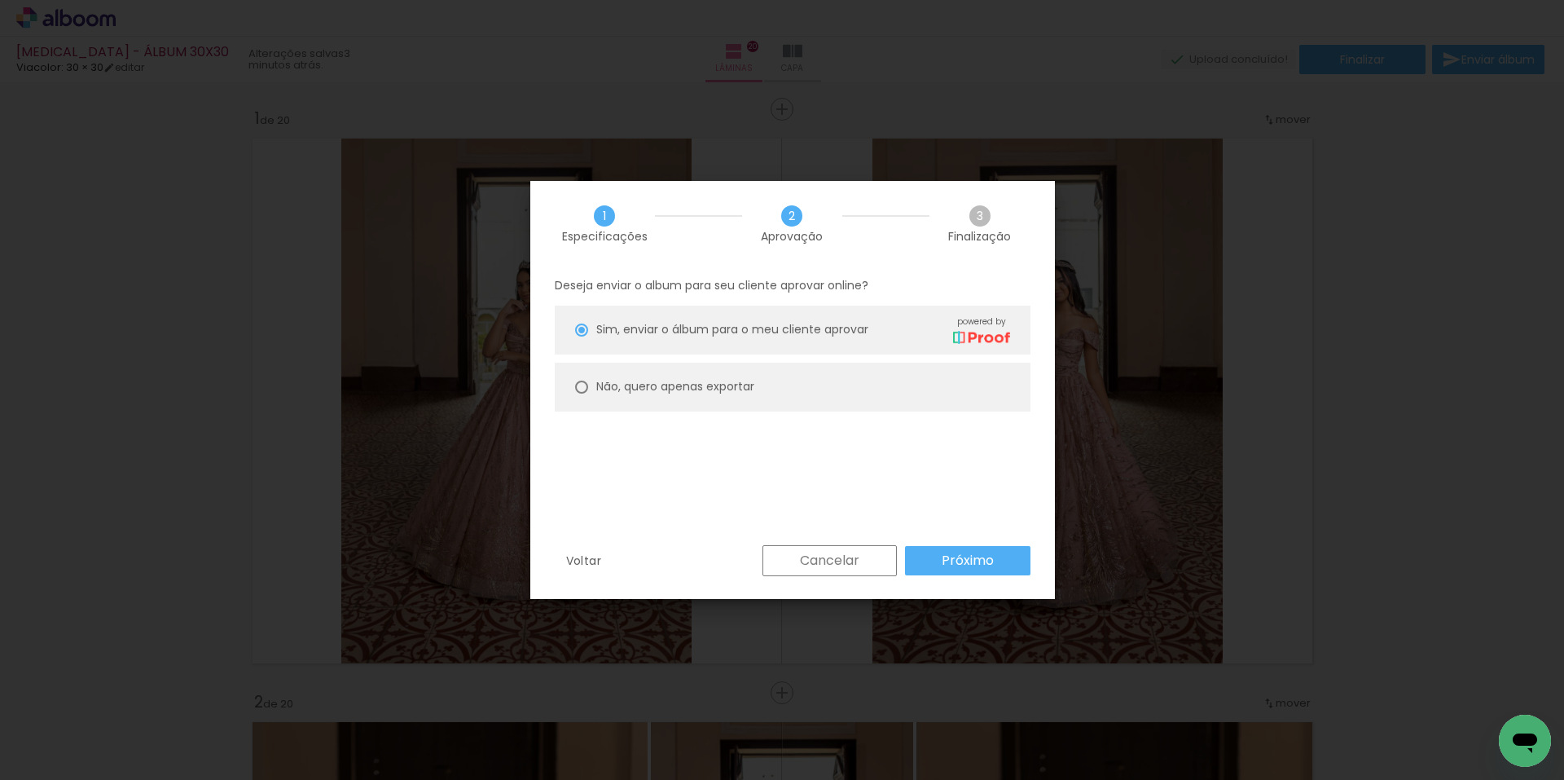
click at [0, 0] on slot "Não, quero apenas exportar" at bounding box center [0, 0] width 0 height 0
type paper-radio-button "on"
click at [0, 0] on slot "Próximo" at bounding box center [0, 0] width 0 height 0
type input "Alta, 300 DPI"
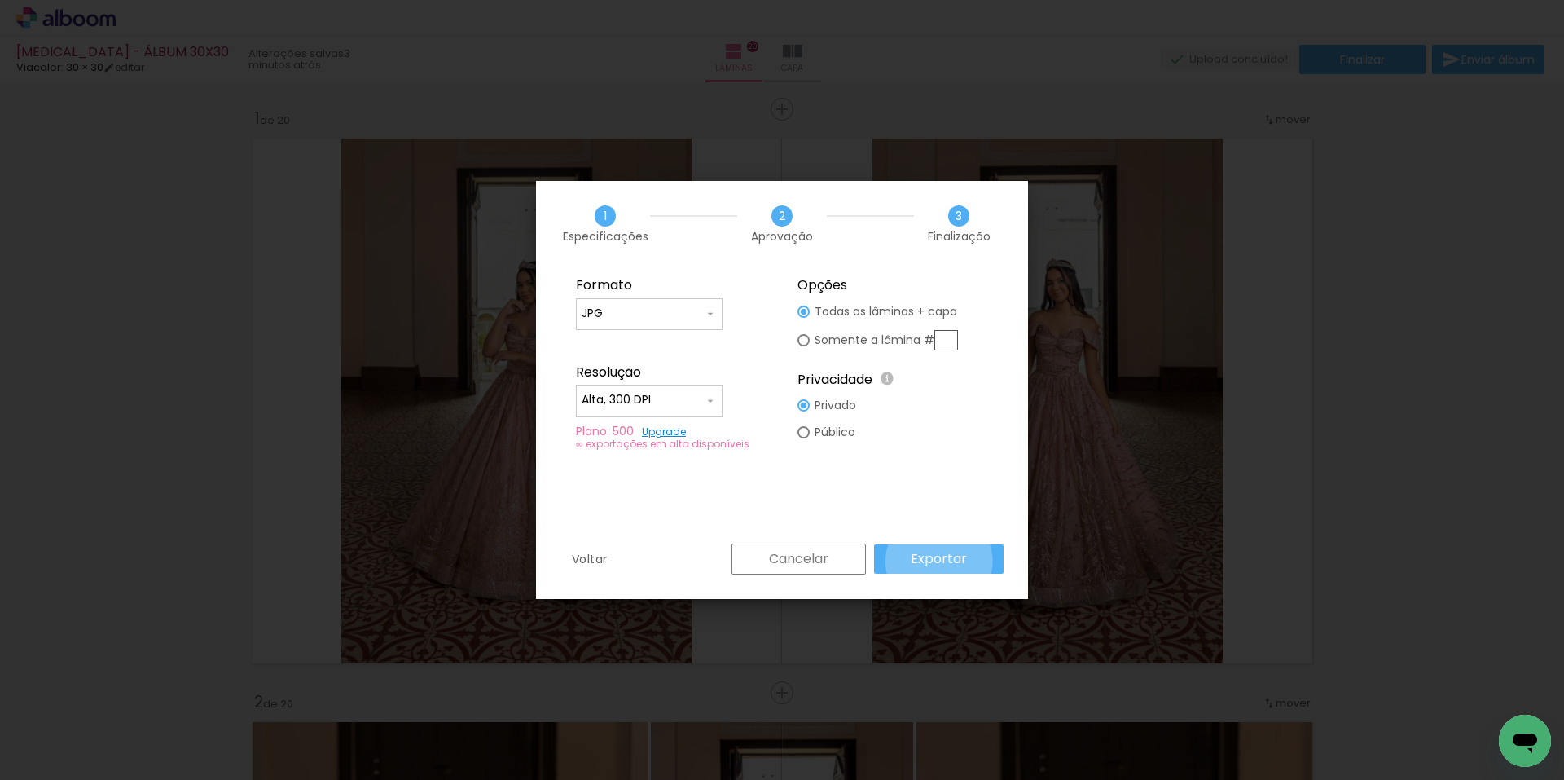
click at [0, 0] on slot "Exportar" at bounding box center [0, 0] width 0 height 0
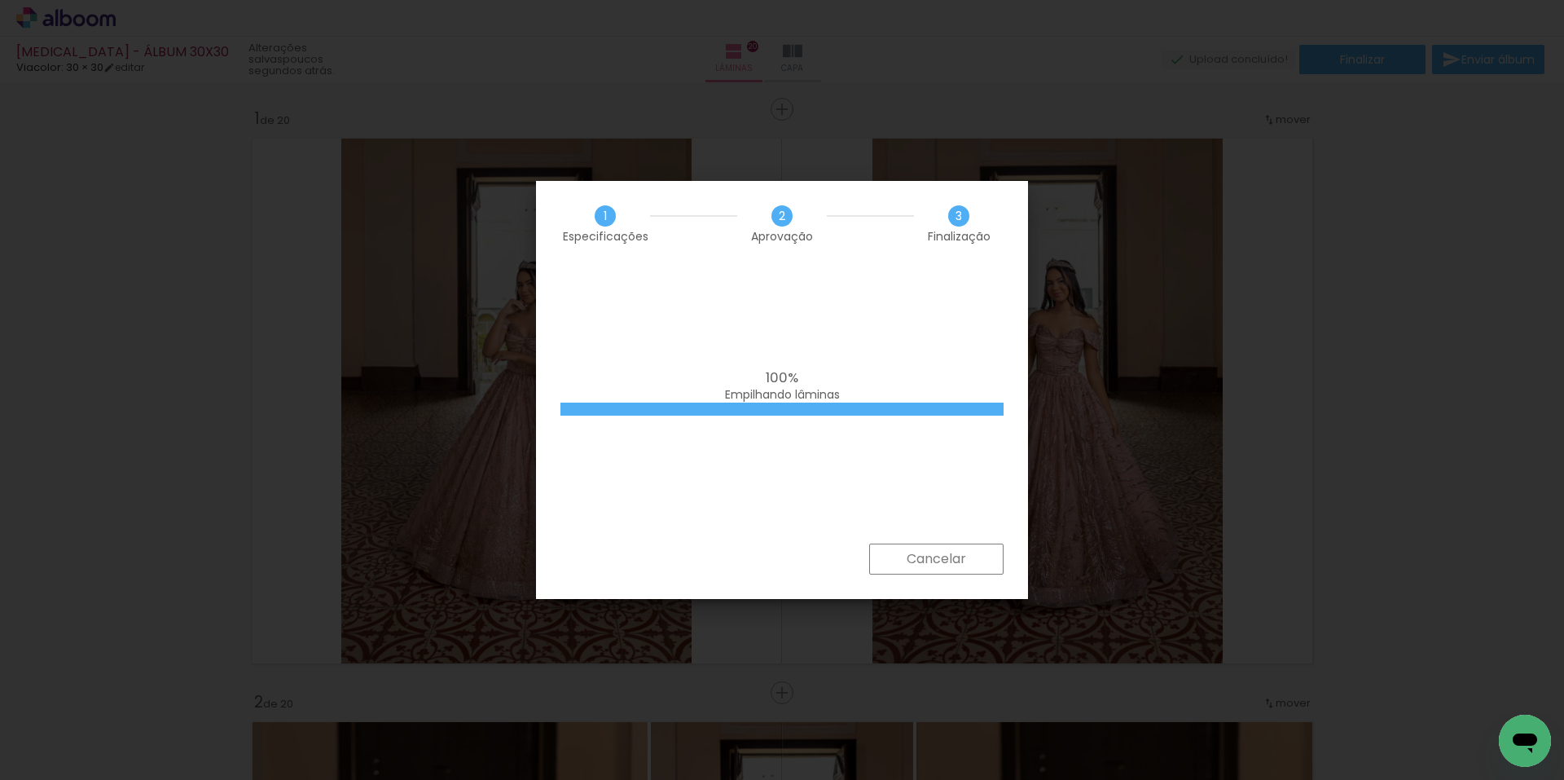
scroll to position [0, 365]
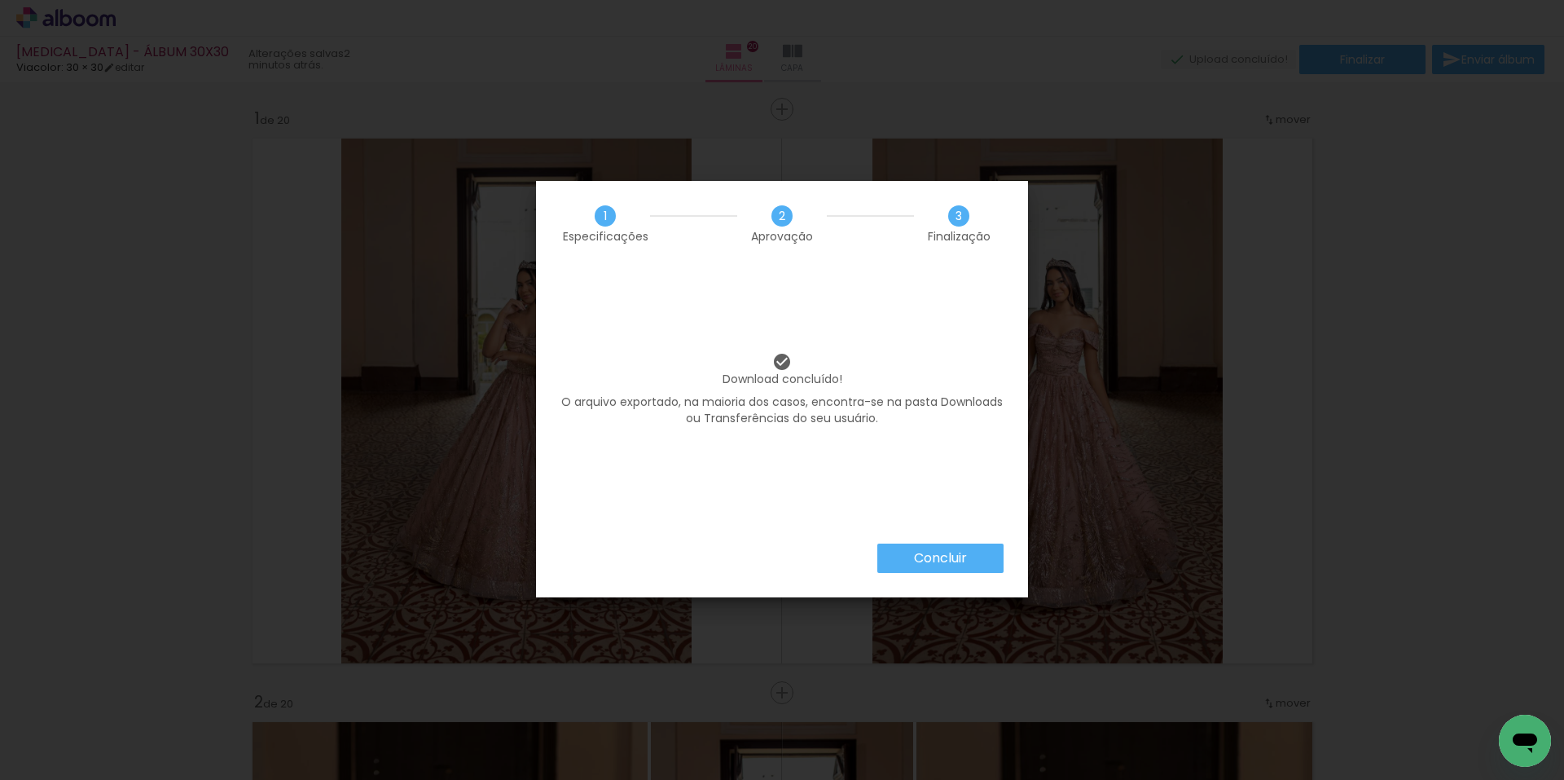
click at [0, 0] on slot "Concluir" at bounding box center [0, 0] width 0 height 0
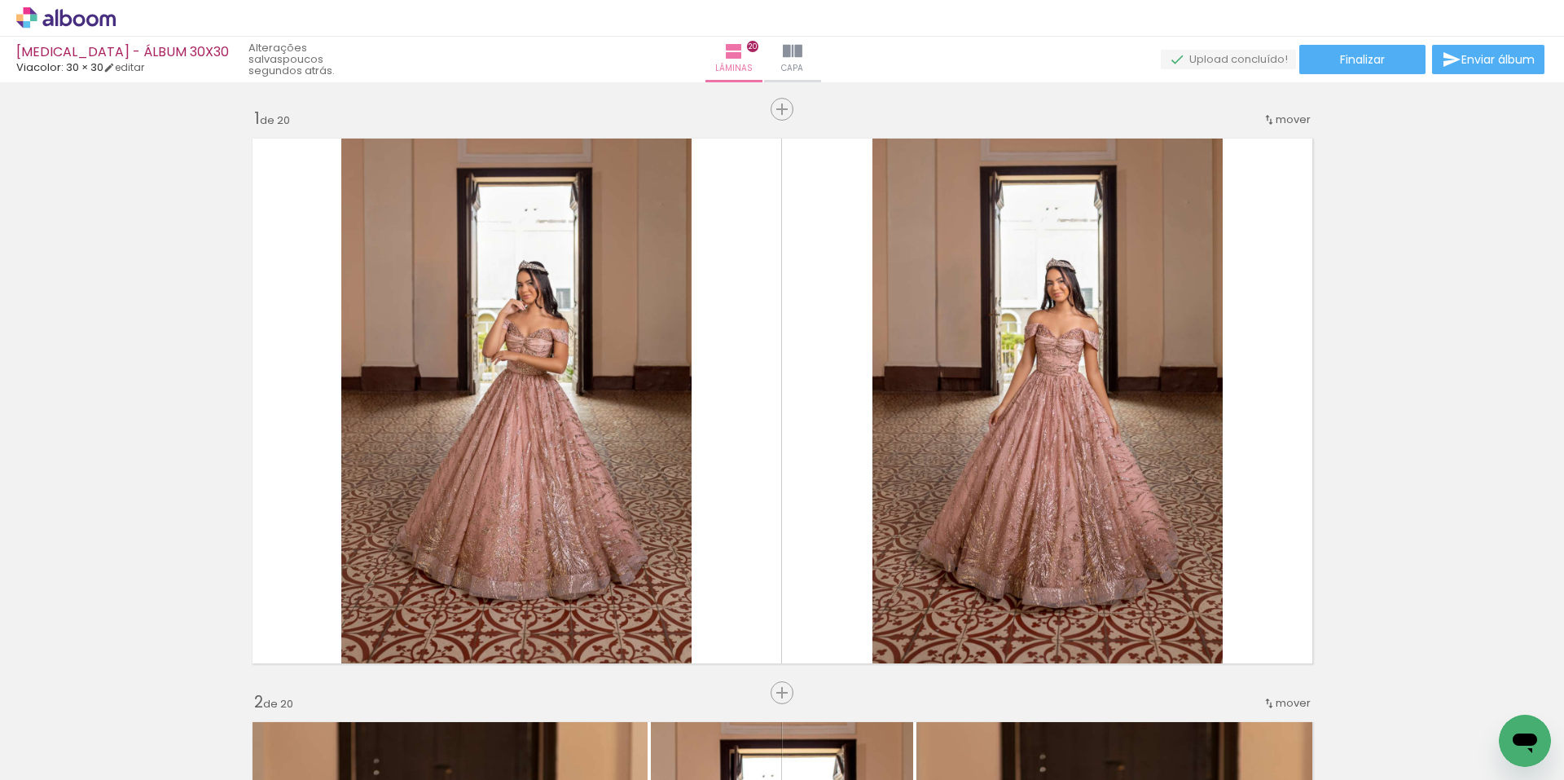
scroll to position [0, 365]
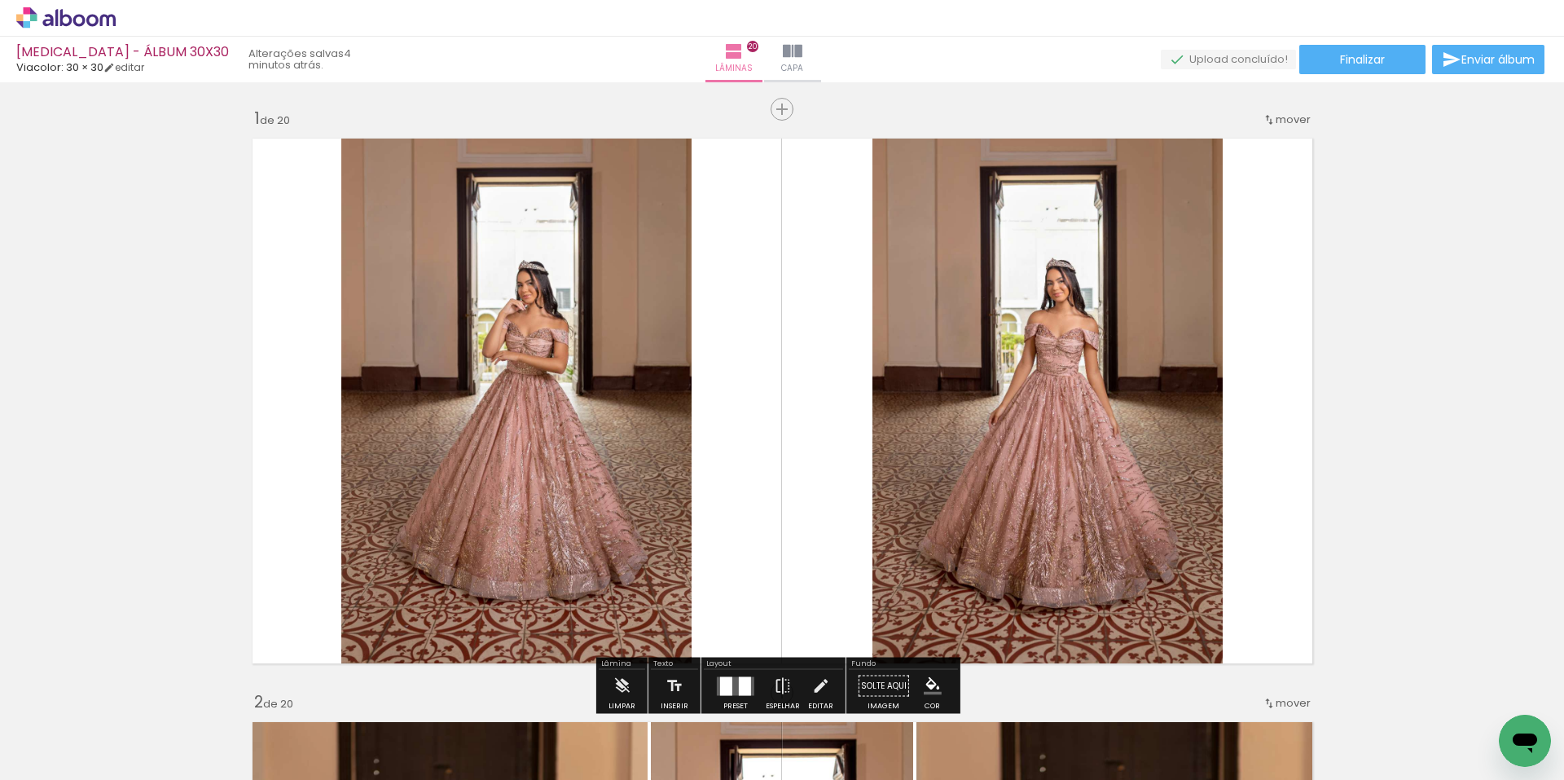
scroll to position [326, 0]
